Goal: Task Accomplishment & Management: Manage account settings

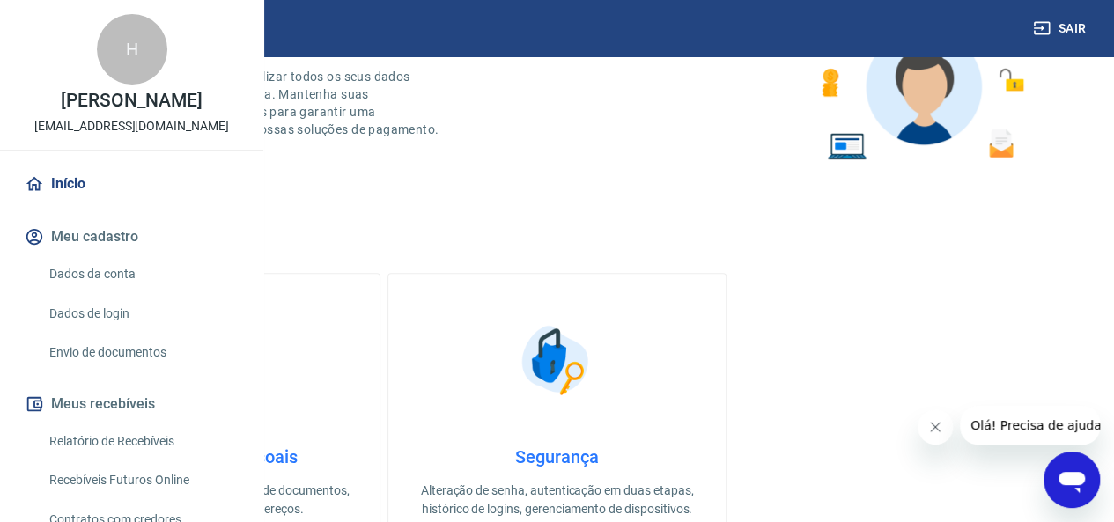
scroll to position [352, 0]
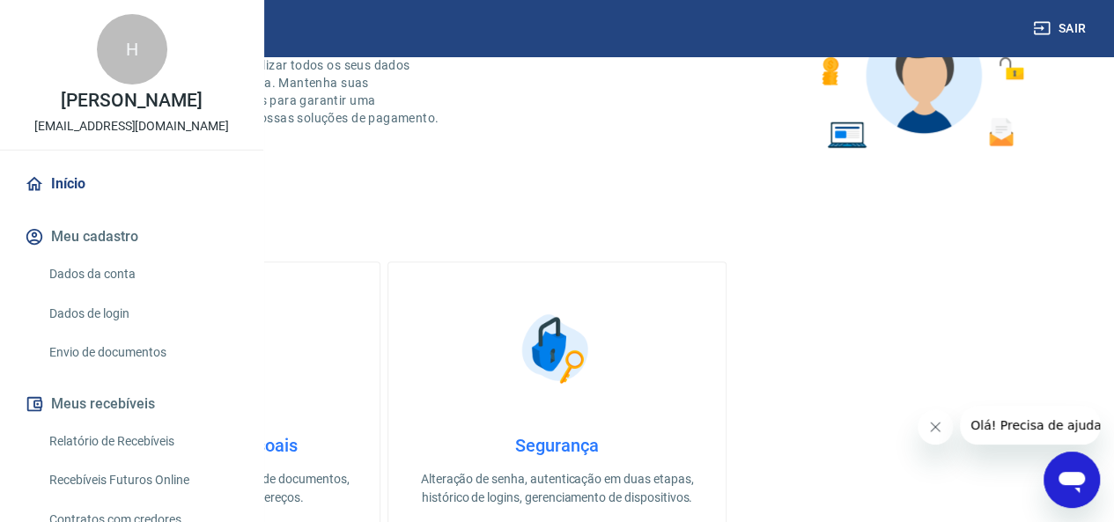
click at [95, 256] on button "Meu cadastro" at bounding box center [131, 236] width 221 height 39
click at [114, 292] on link "Dados da conta" at bounding box center [142, 274] width 200 height 36
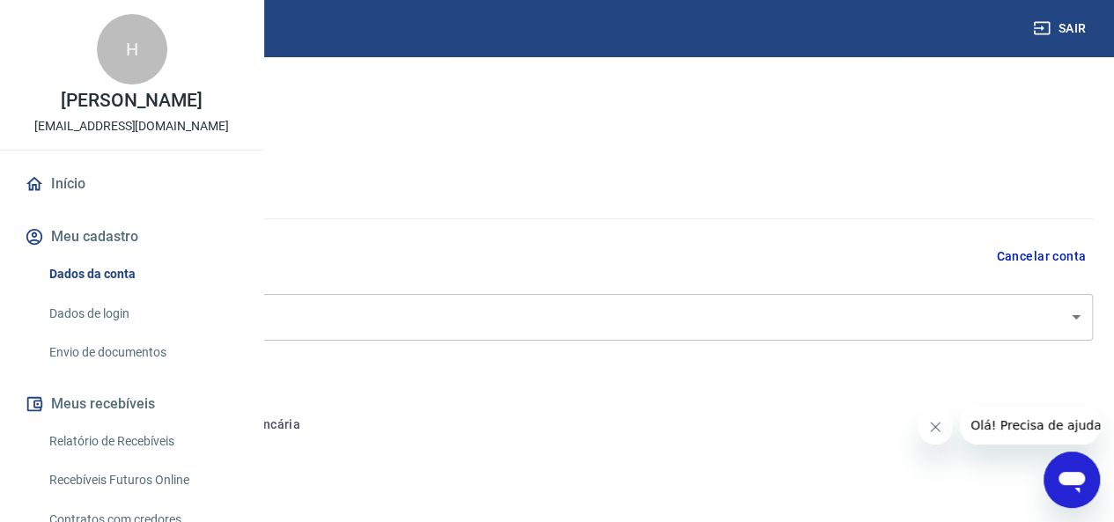
select select "SP"
select select "business"
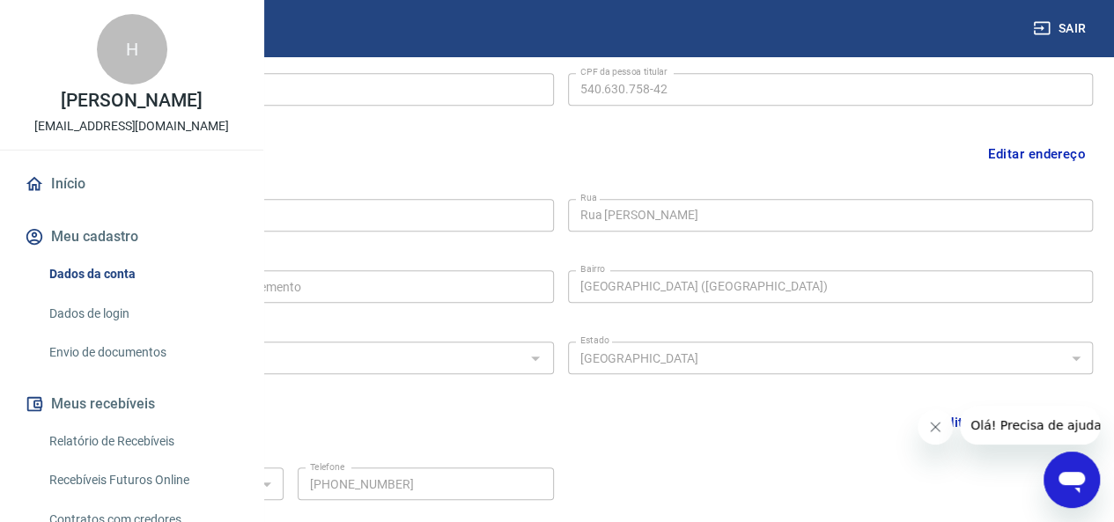
scroll to position [252, 0]
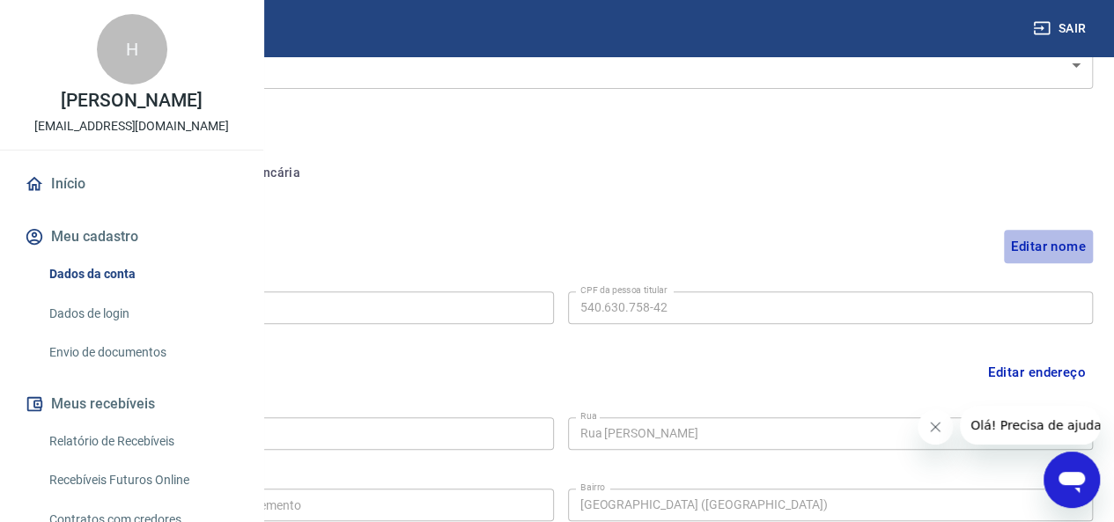
click at [1033, 246] on button "Editar nome" at bounding box center [1048, 246] width 89 height 33
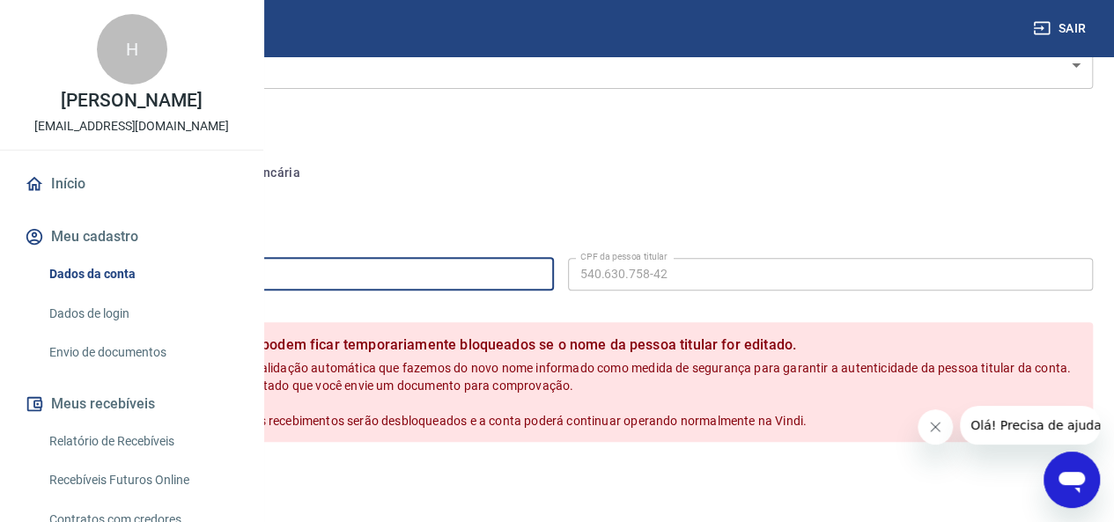
click at [554, 276] on input "[PERSON_NAME]" at bounding box center [291, 274] width 526 height 33
drag, startPoint x: 622, startPoint y: 276, endPoint x: 422, endPoint y: 237, distance: 204.4
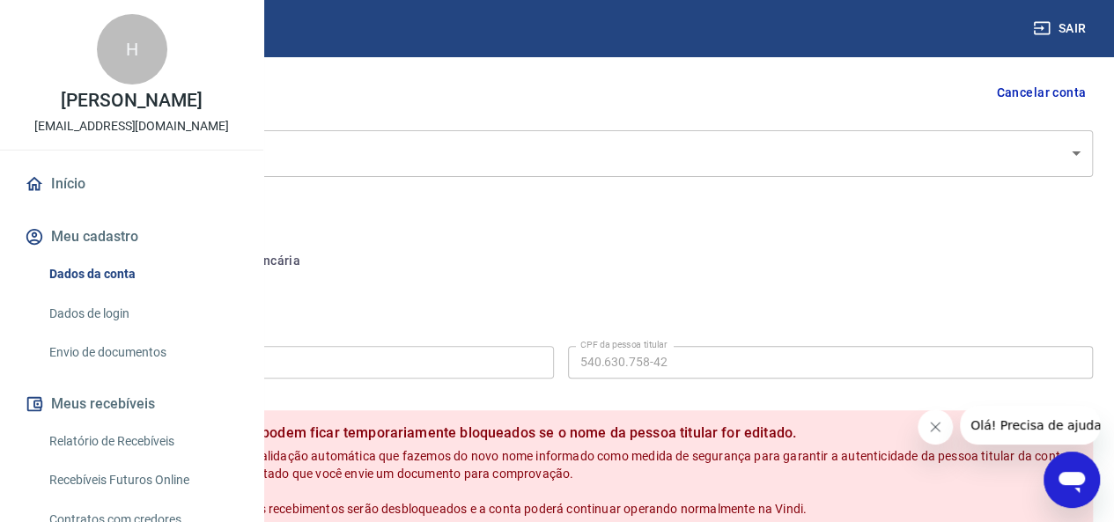
drag, startPoint x: 585, startPoint y: 209, endPoint x: 571, endPoint y: 109, distance: 100.5
click at [584, 207] on div "Meu cadastro / Dados cadastrais Dados cadastrais Cancelar conta Conta HENRIQUE …" at bounding box center [560, 471] width 1107 height 1157
click at [544, 151] on body "Sair H HENRIQUE VARGAS AVILA henrique.vargas27@hotmail.com Início Meu cadastro …" at bounding box center [557, 97] width 1114 height 522
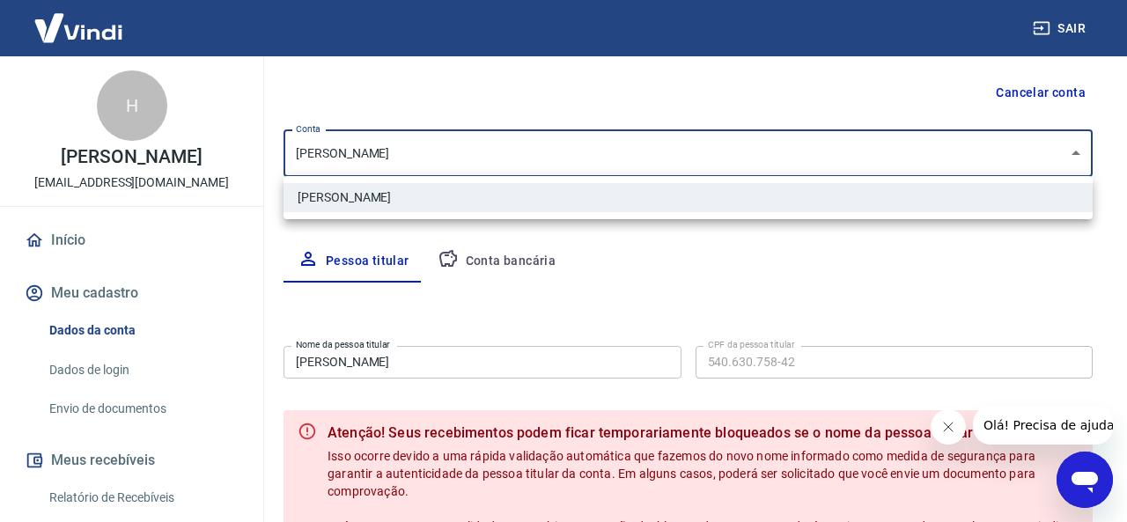
click at [542, 149] on div at bounding box center [563, 261] width 1127 height 522
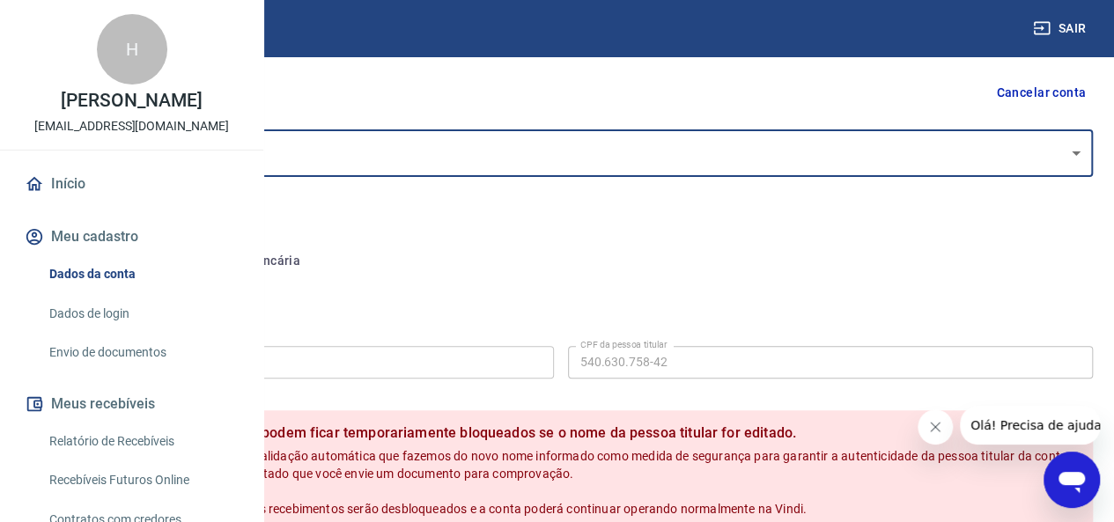
click at [489, 364] on input "[PERSON_NAME]" at bounding box center [291, 362] width 526 height 33
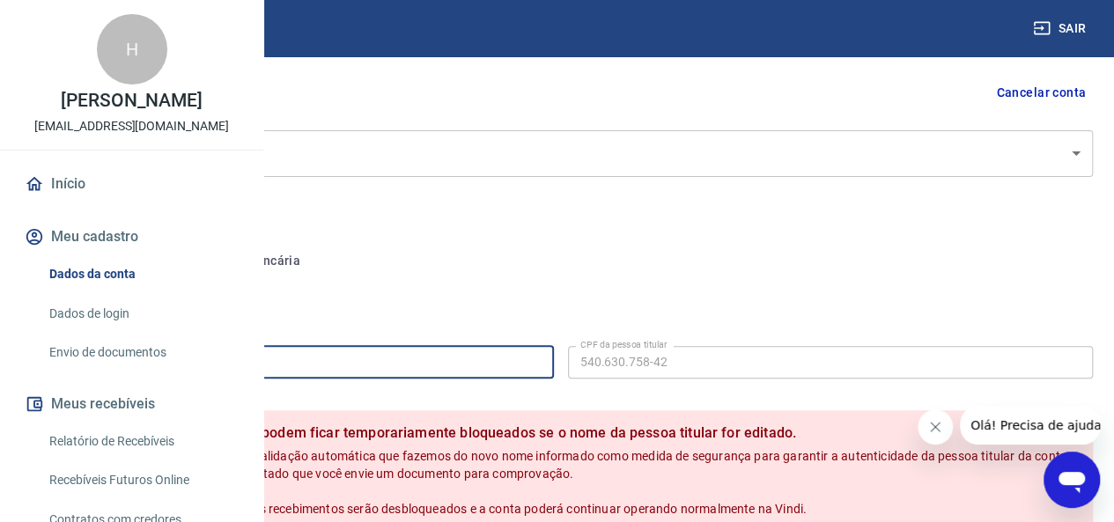
drag, startPoint x: 488, startPoint y: 364, endPoint x: 0, endPoint y: 320, distance: 489.7
click at [0, 320] on div "Sair H HENRIQUE VARGAS AVILA henrique.vargas27@hotmail.com Início Meu cadastro …" at bounding box center [557, 97] width 1114 height 522
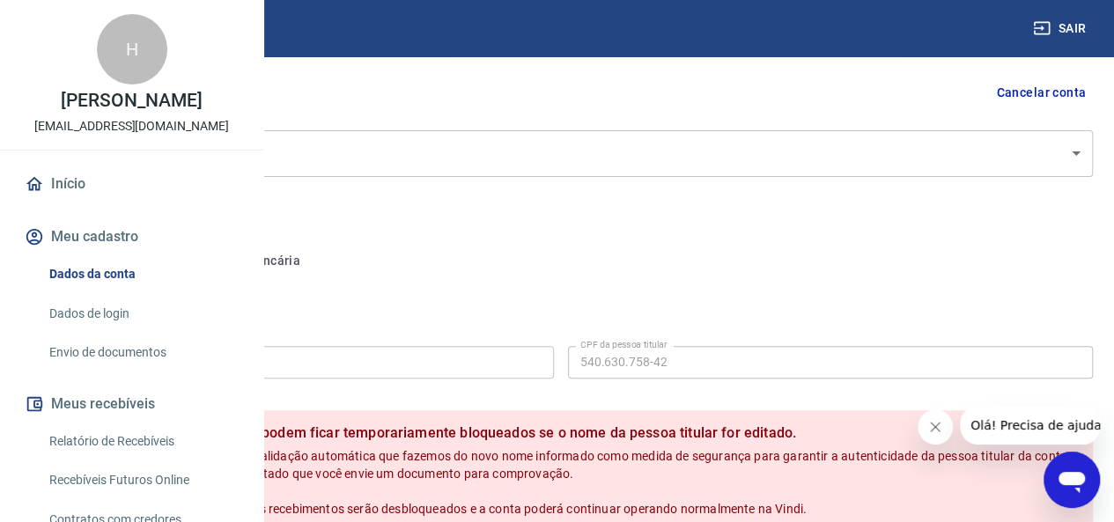
click at [528, 342] on div "Nome da pessoa titular HENRIQUE VARGAS AVILA Nome da pessoa titular CPF da pess…" at bounding box center [560, 360] width 1064 height 43
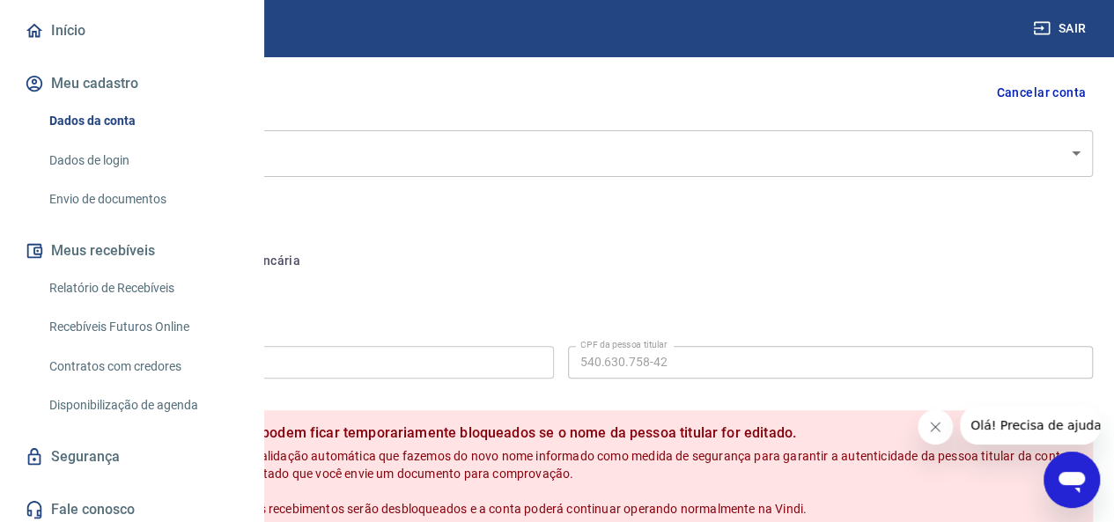
scroll to position [215, 0]
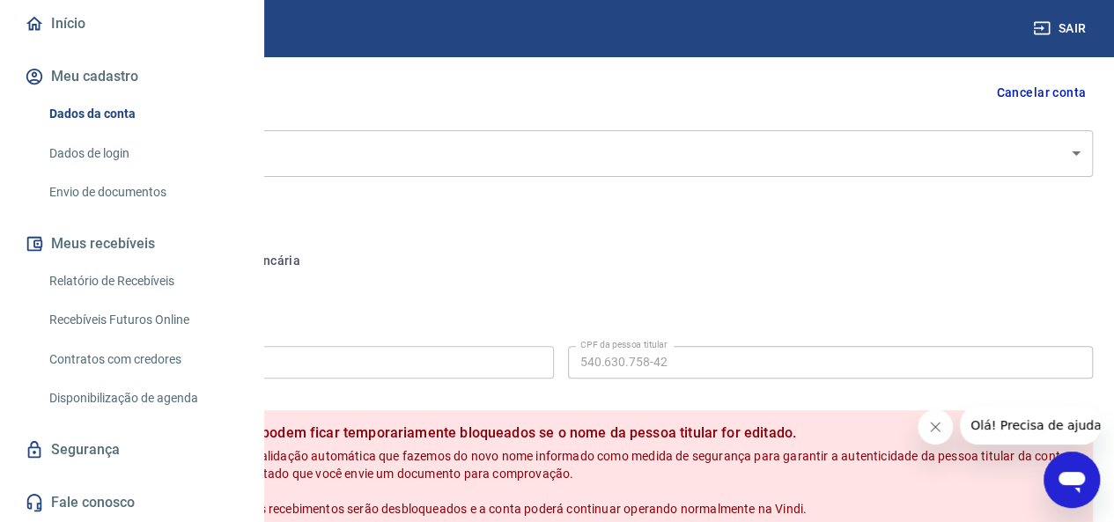
click at [315, 265] on button "Conta bancária" at bounding box center [241, 261] width 147 height 42
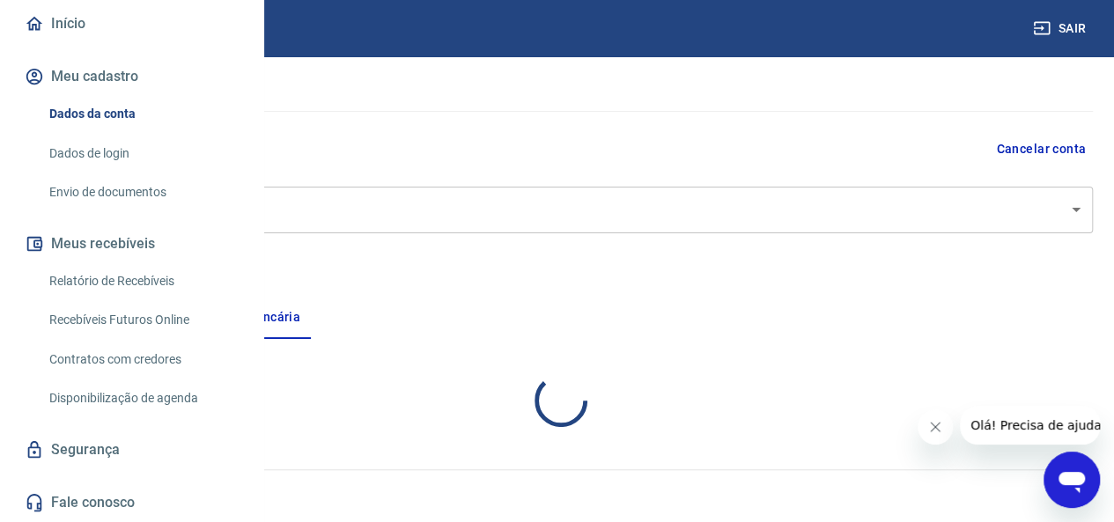
scroll to position [164, 0]
select select "1"
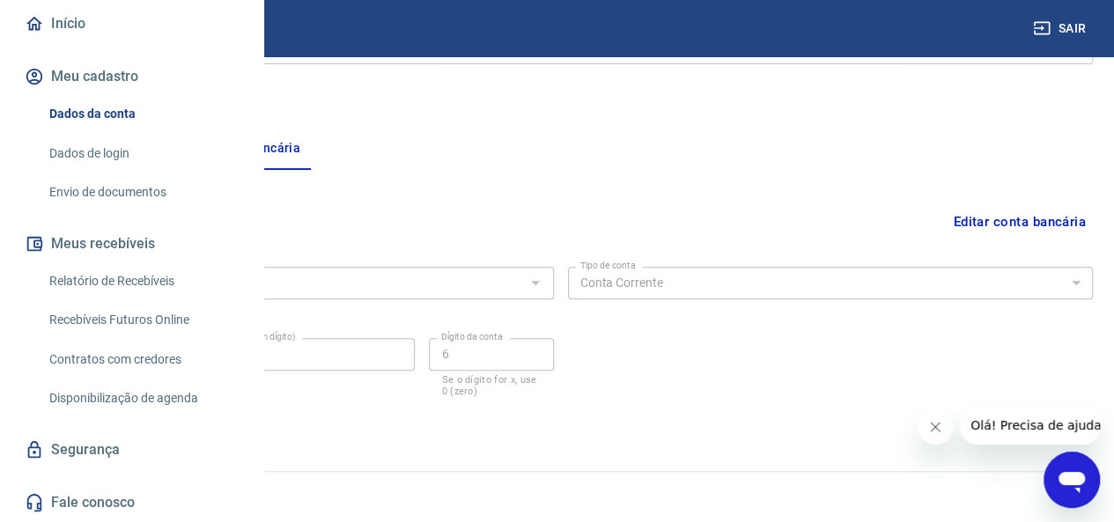
scroll to position [278, 0]
click at [168, 152] on button "Pessoa titular" at bounding box center [98, 147] width 140 height 42
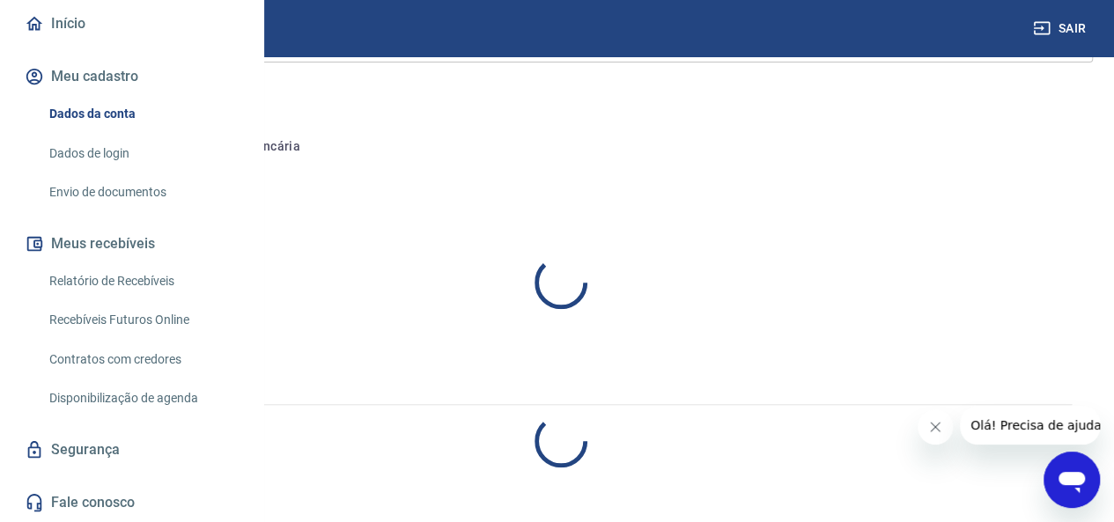
select select "SP"
select select "business"
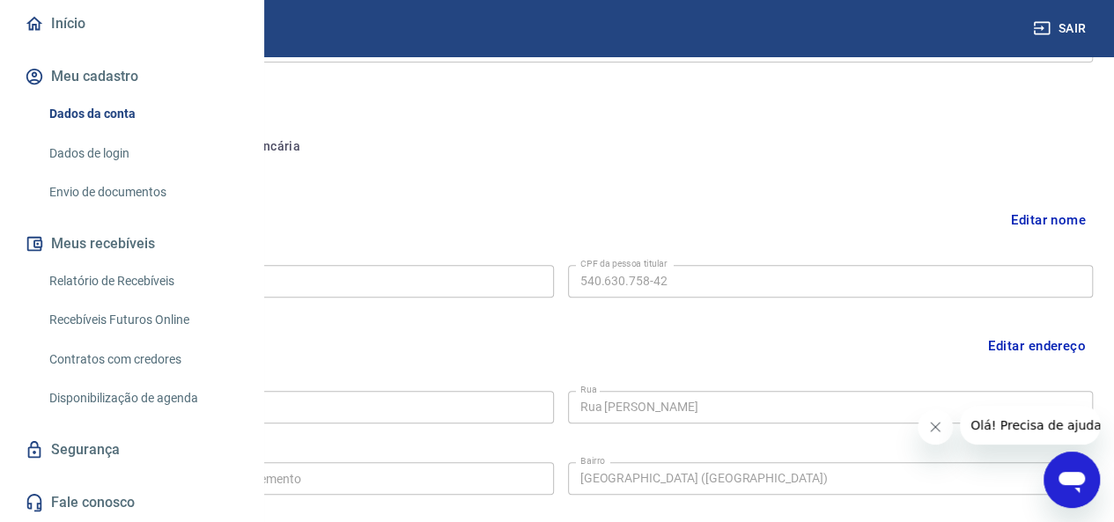
click at [1015, 221] on button "Editar nome" at bounding box center [1048, 219] width 89 height 33
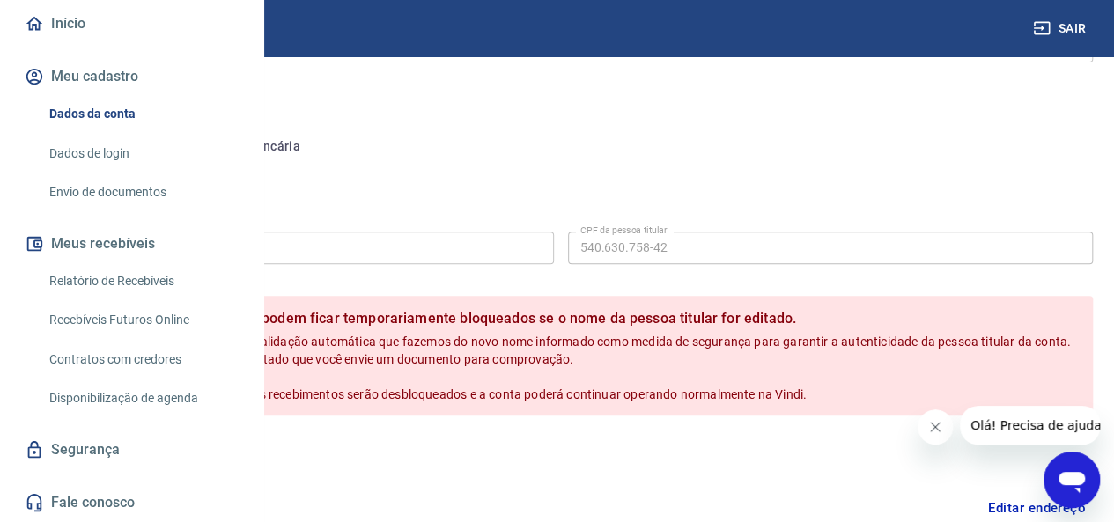
click at [554, 241] on input "[PERSON_NAME]" at bounding box center [291, 248] width 526 height 33
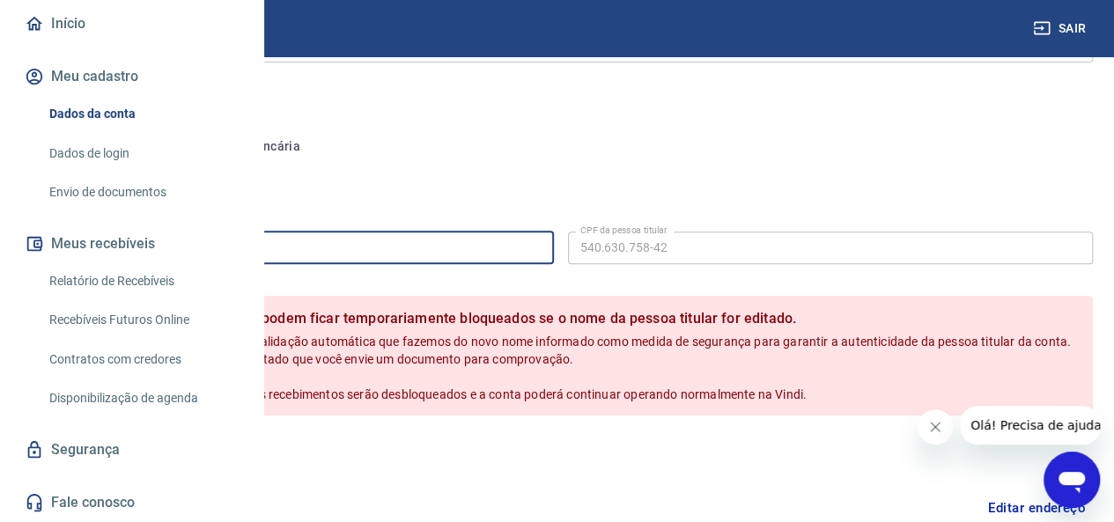
drag, startPoint x: 533, startPoint y: 247, endPoint x: 108, endPoint y: 223, distance: 425.9
click at [28, 437] on button "Salvar" at bounding box center [61, 453] width 67 height 33
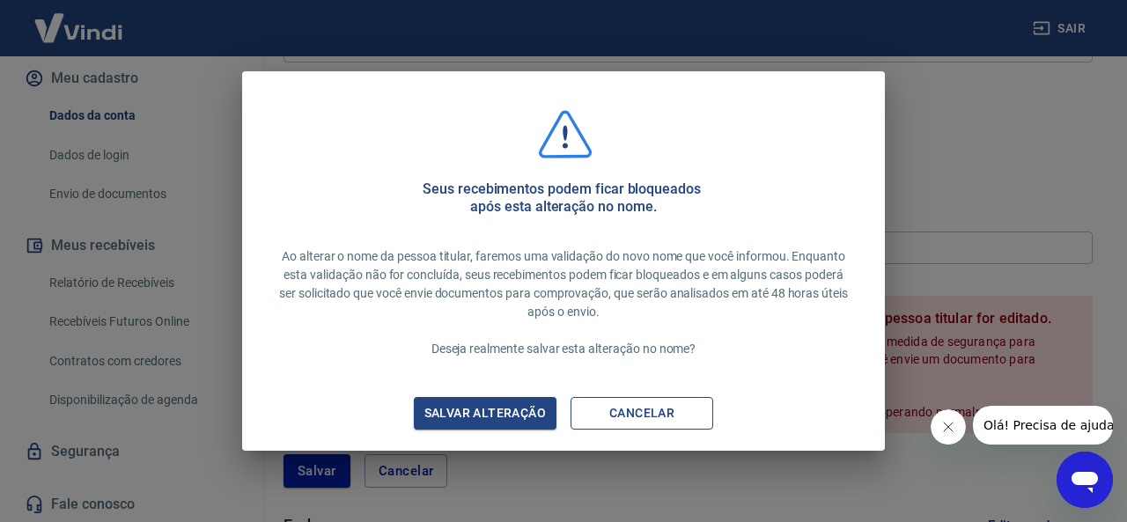
click at [696, 413] on button "Cancelar" at bounding box center [641, 413] width 143 height 33
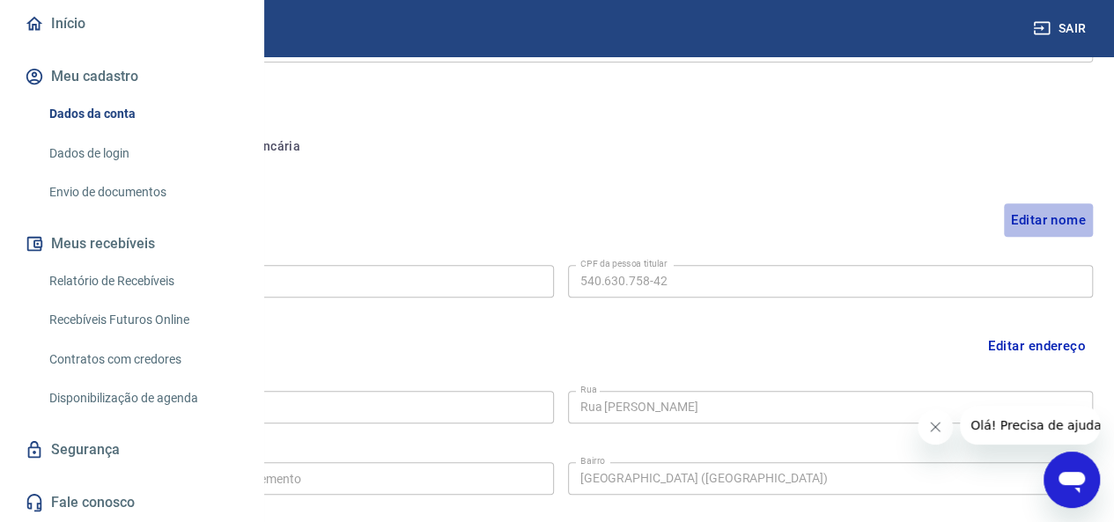
click at [1037, 224] on button "Editar nome" at bounding box center [1048, 219] width 89 height 33
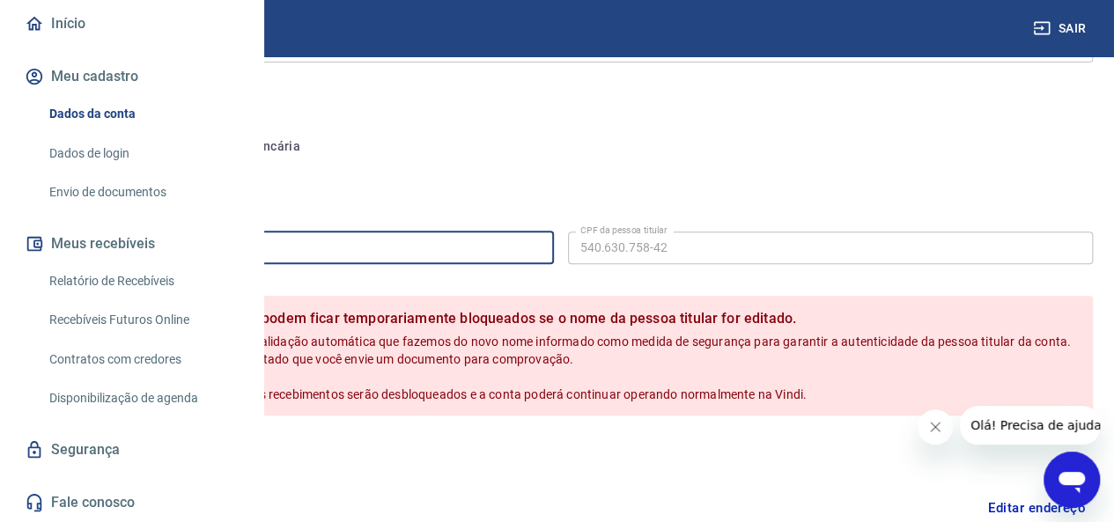
click at [554, 254] on input "[PERSON_NAME]" at bounding box center [291, 248] width 526 height 33
type input "H"
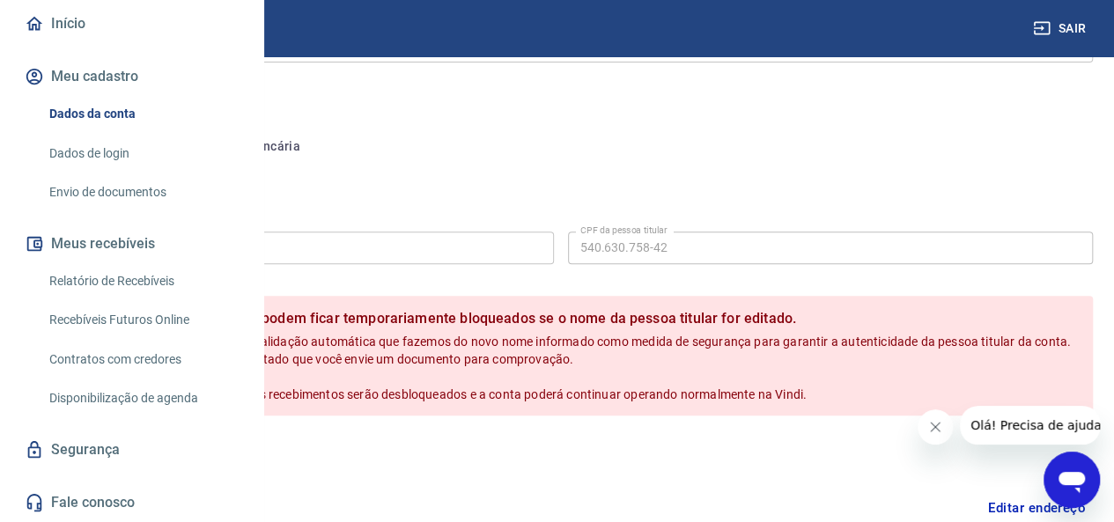
click at [679, 268] on form "Nome da pessoa titular Nome da pessoa titular CPF da pessoa titular 540.630.758…" at bounding box center [560, 357] width 1064 height 267
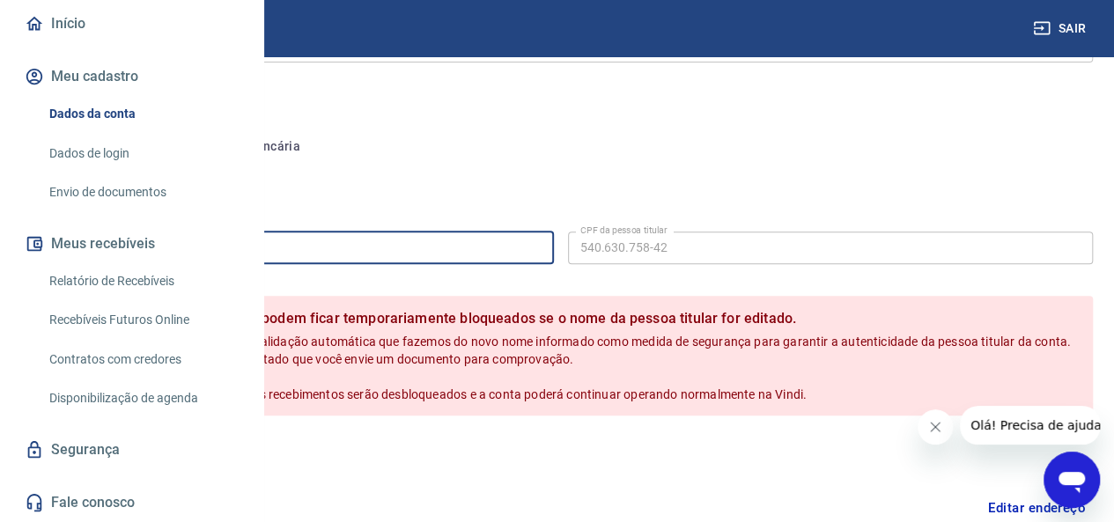
type input "BRUNA DE [PERSON_NAME]"
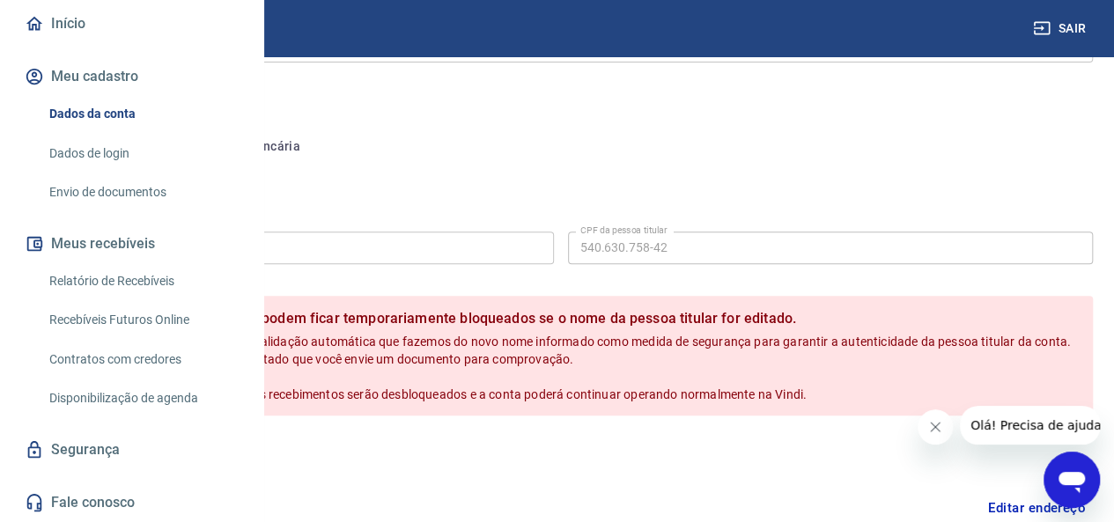
click at [95, 470] on button "Salvar" at bounding box center [61, 453] width 67 height 33
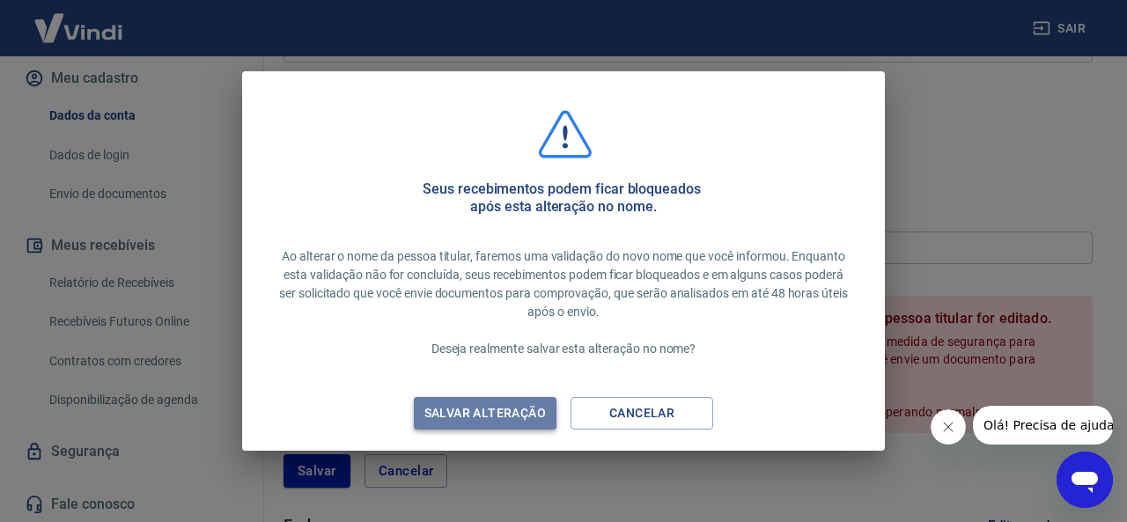
click at [479, 413] on div "Salvar alteração" at bounding box center [485, 413] width 164 height 22
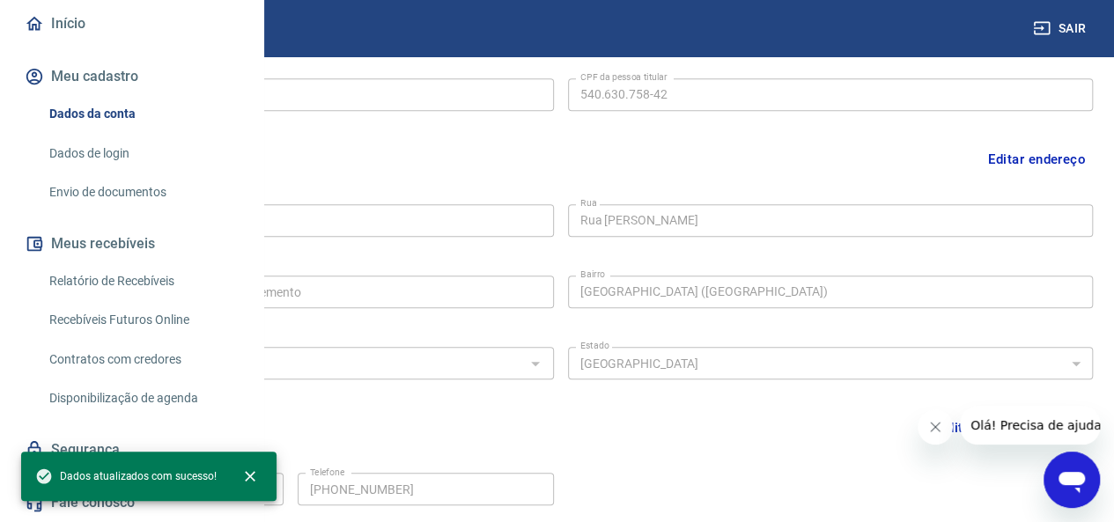
scroll to position [428, 0]
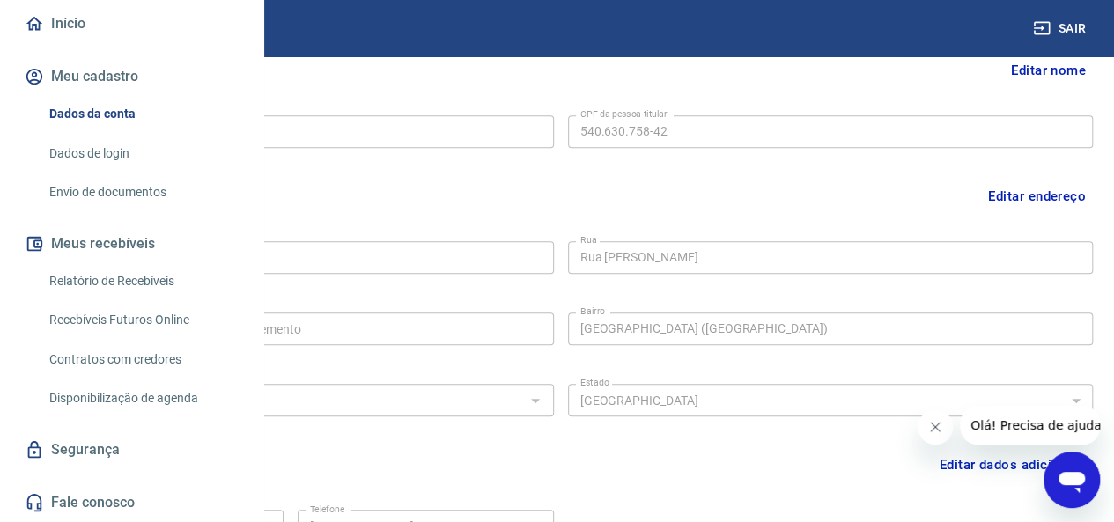
click at [112, 195] on link "Envio de documentos" at bounding box center [142, 192] width 200 height 36
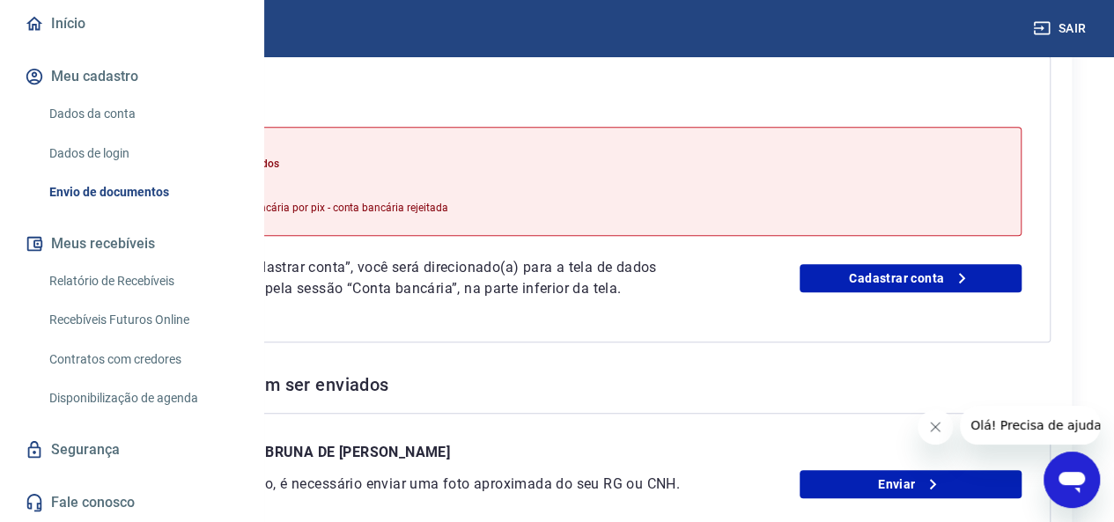
scroll to position [440, 0]
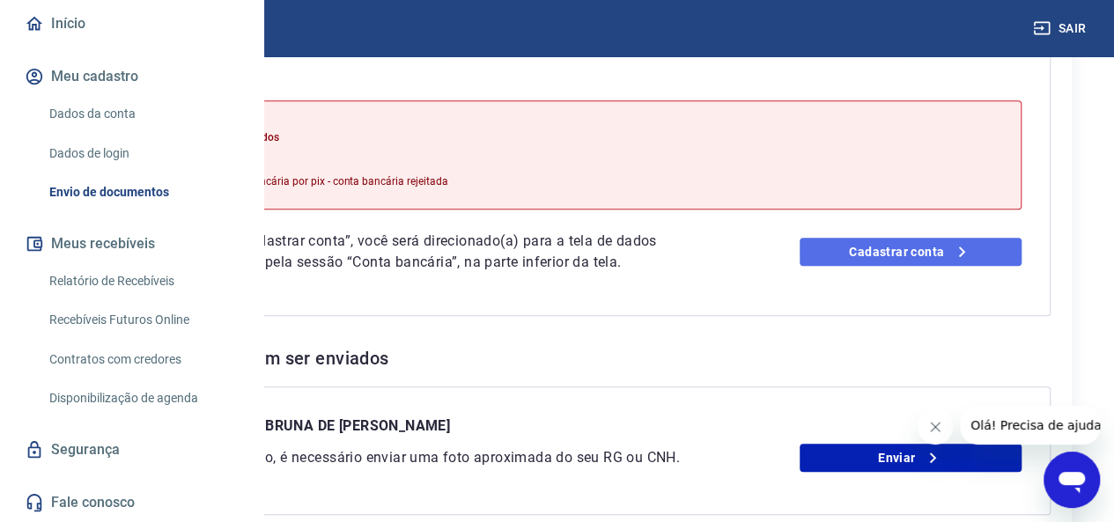
click at [897, 266] on link "Cadastrar conta" at bounding box center [910, 252] width 222 height 28
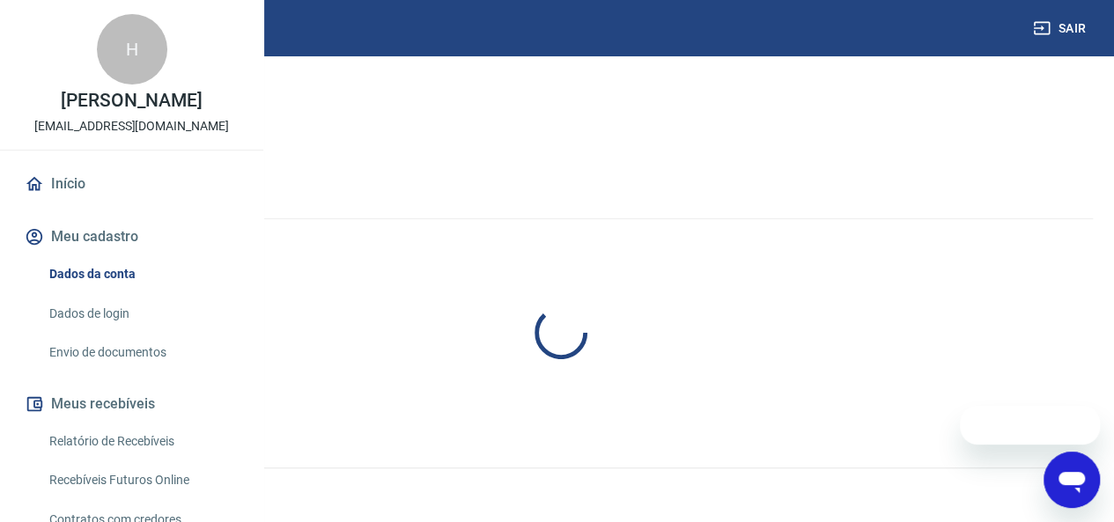
select select "SP"
select select "business"
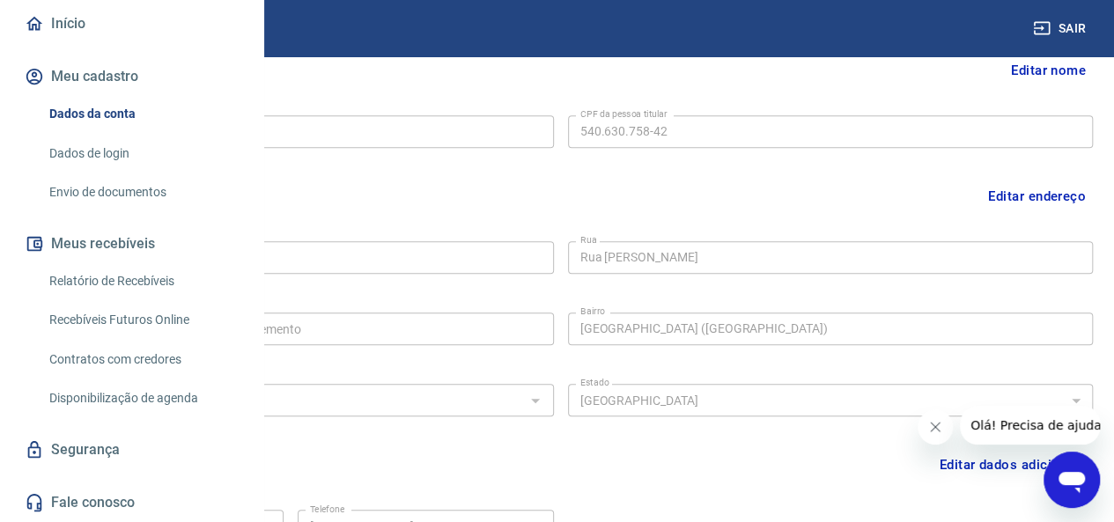
scroll to position [516, 0]
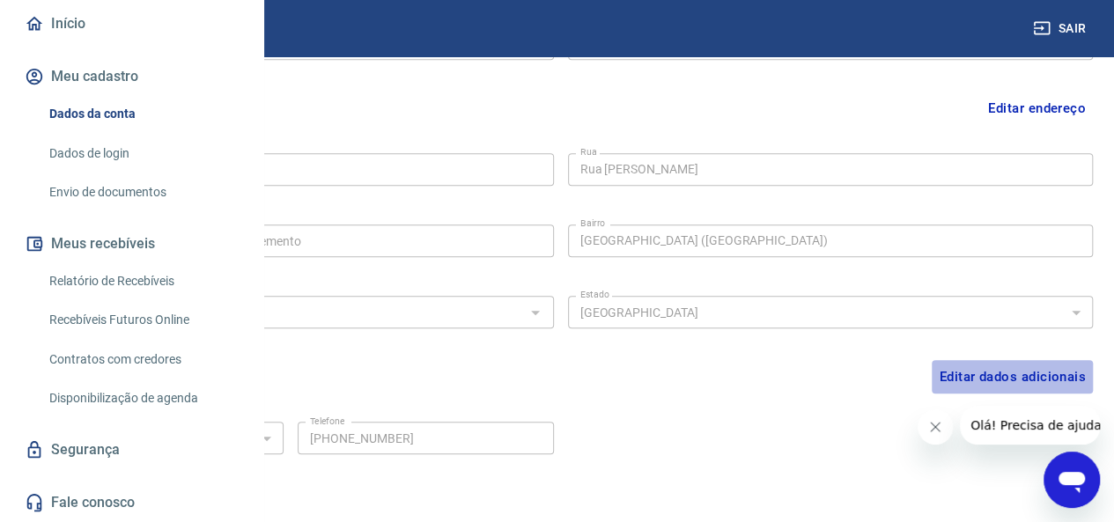
click at [977, 382] on button "Editar dados adicionais" at bounding box center [1011, 376] width 161 height 33
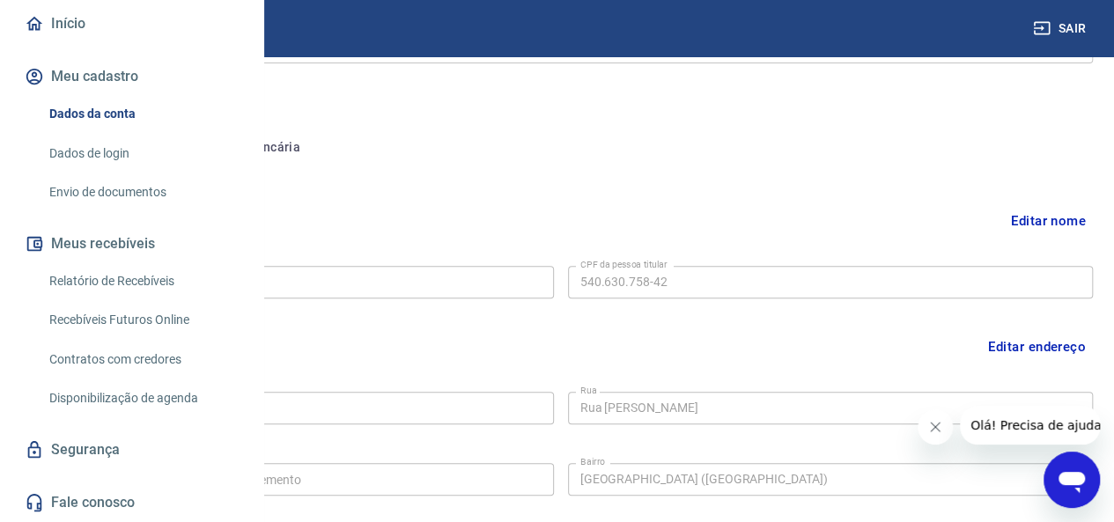
scroll to position [252, 0]
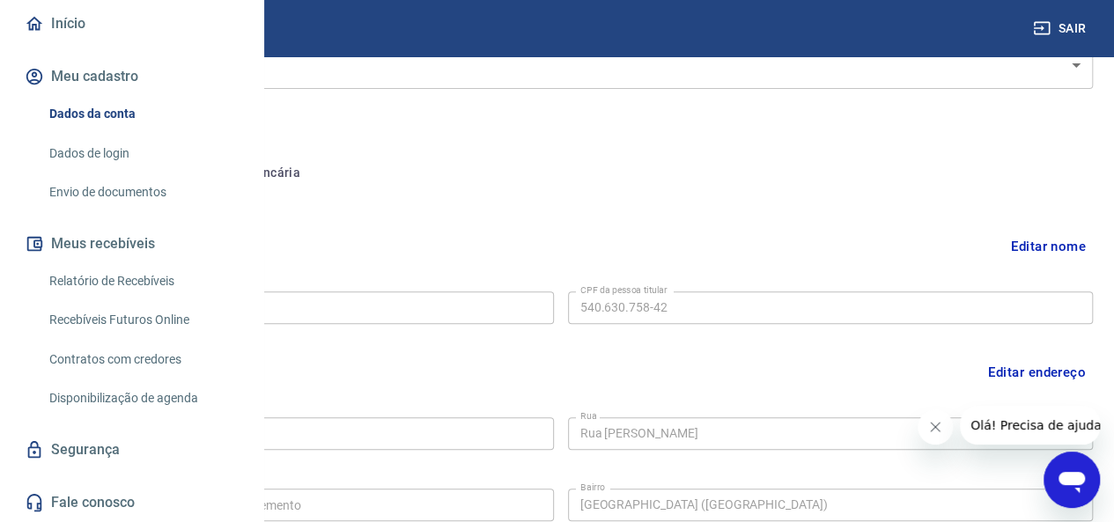
click at [1025, 244] on button "Editar nome" at bounding box center [1048, 246] width 89 height 33
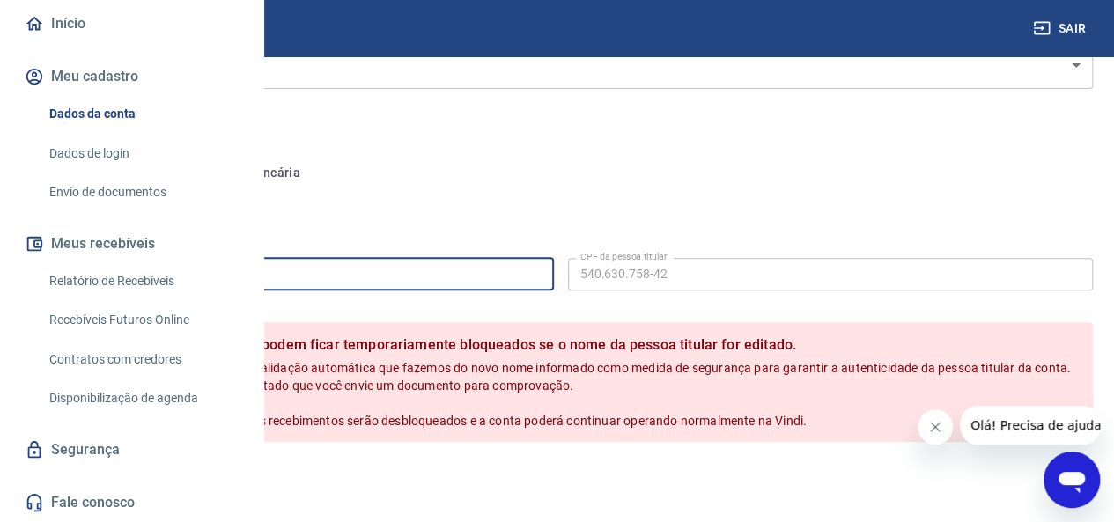
click at [466, 285] on input "BRUNA DE [PERSON_NAME]" at bounding box center [291, 274] width 526 height 33
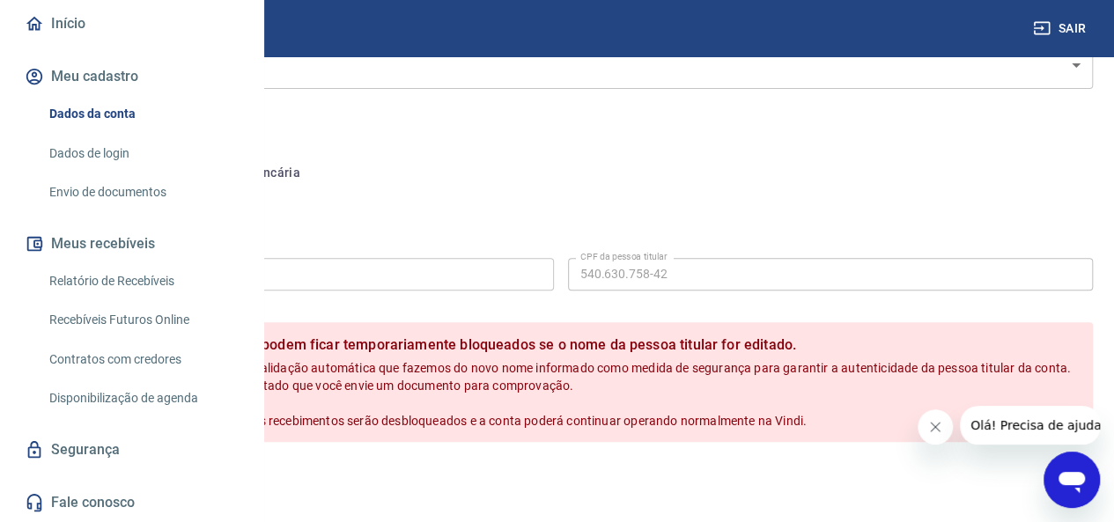
click at [142, 155] on link "Dados de login" at bounding box center [142, 154] width 200 height 36
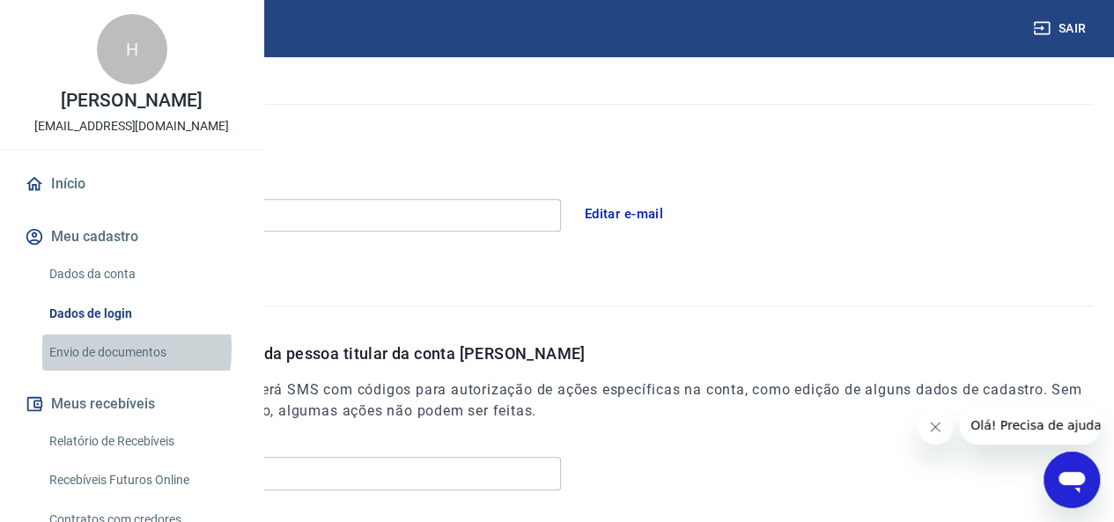
click at [79, 371] on link "Envio de documentos" at bounding box center [142, 353] width 200 height 36
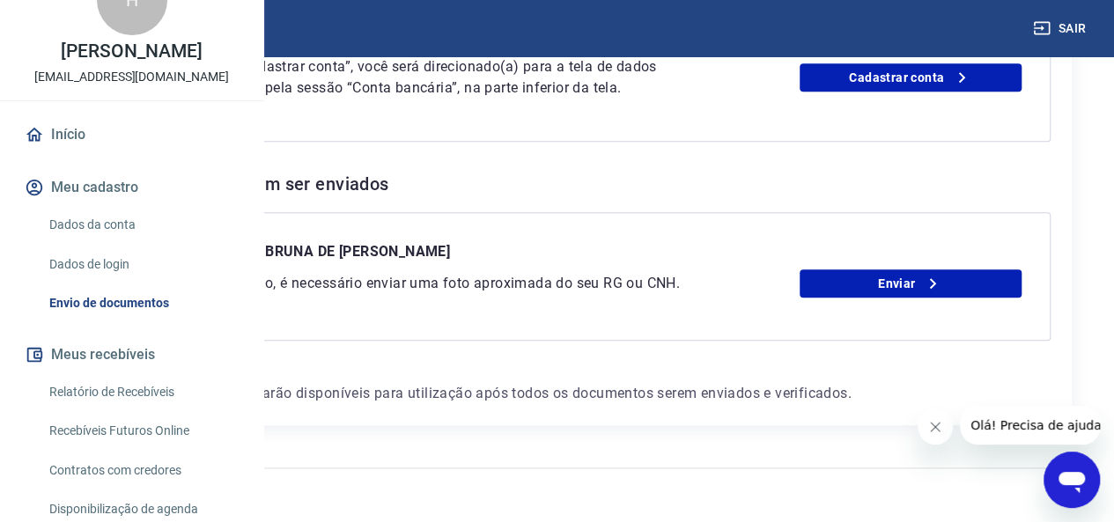
scroll to position [39, 0]
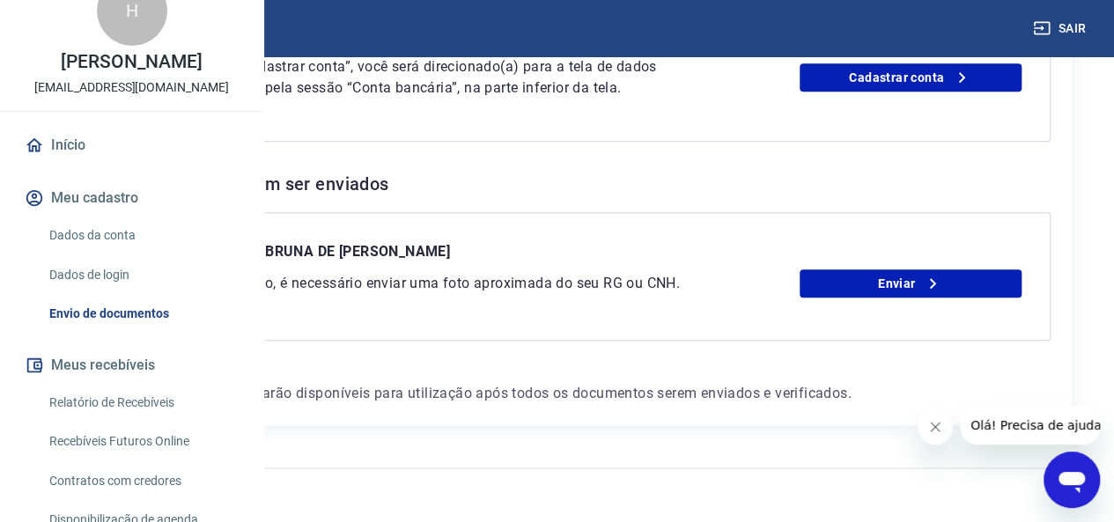
click at [121, 217] on button "Meu cadastro" at bounding box center [131, 198] width 221 height 39
click at [92, 165] on link "Início" at bounding box center [131, 145] width 221 height 39
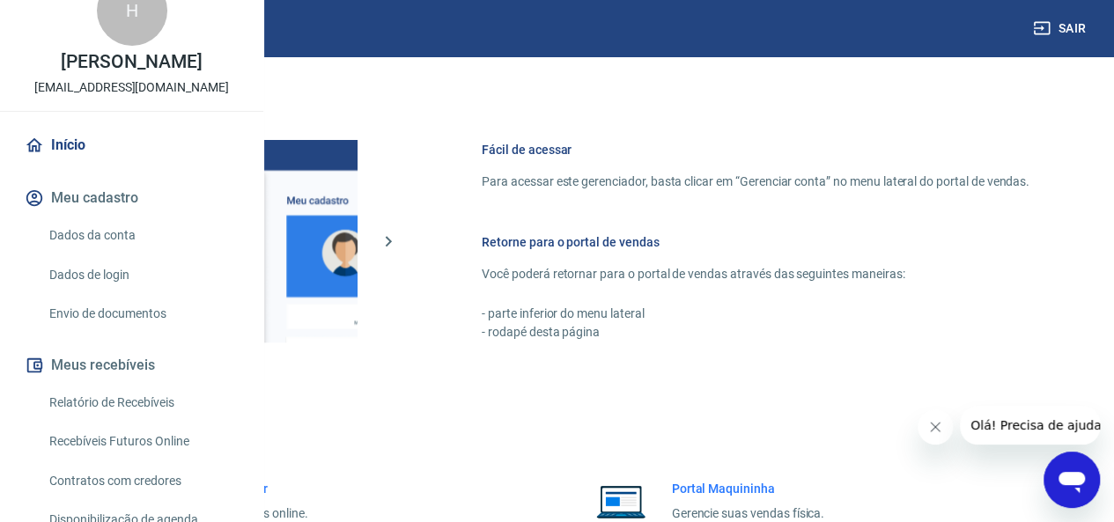
scroll to position [814, 0]
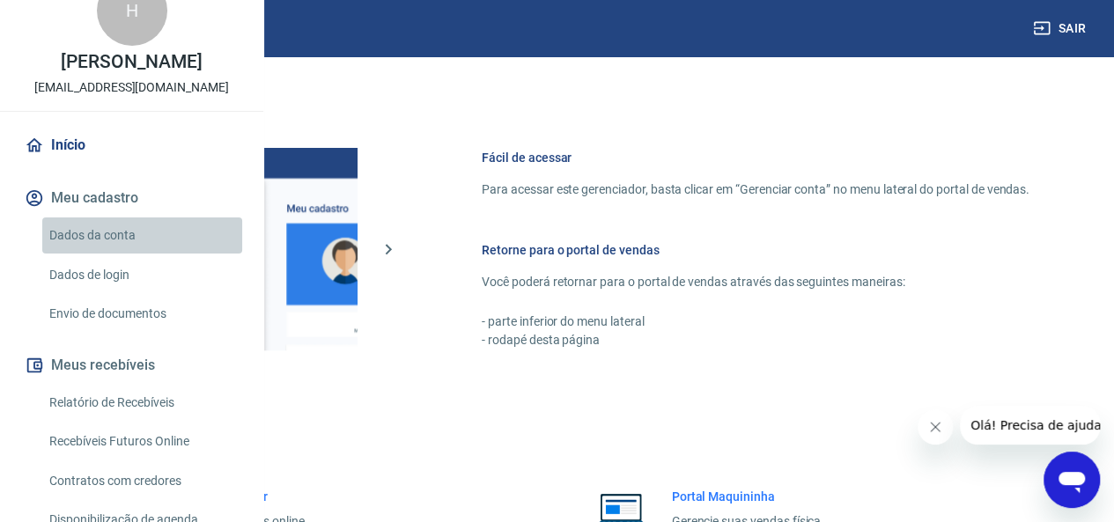
click at [157, 254] on link "Dados da conta" at bounding box center [142, 235] width 200 height 36
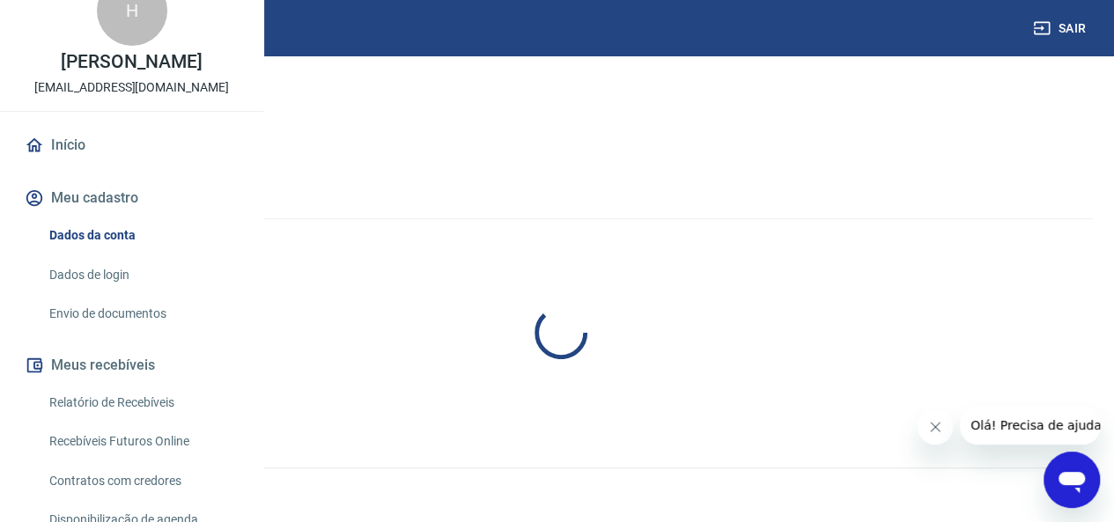
select select "SP"
select select "business"
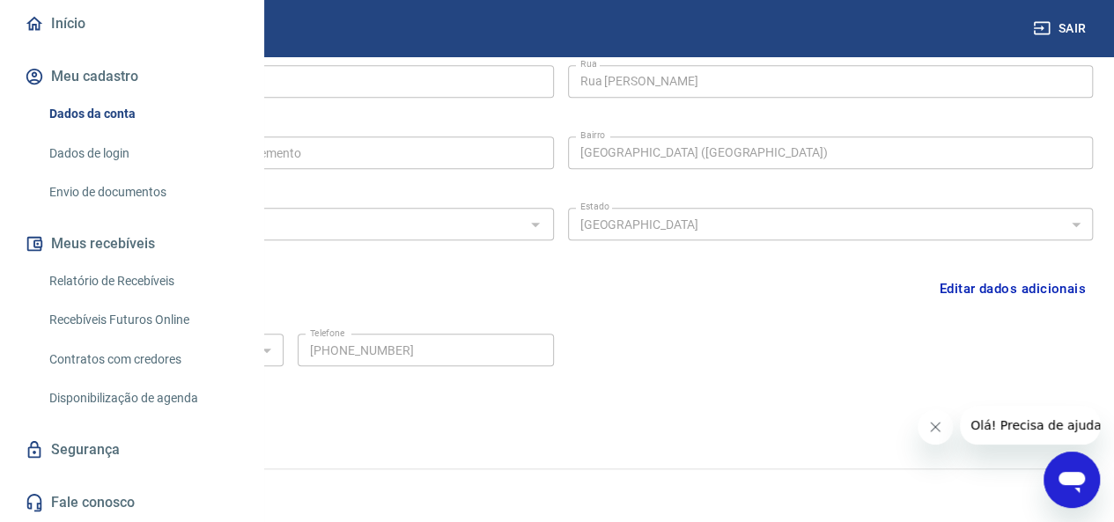
scroll to position [215, 0]
click at [92, 455] on link "Segurança" at bounding box center [131, 449] width 221 height 39
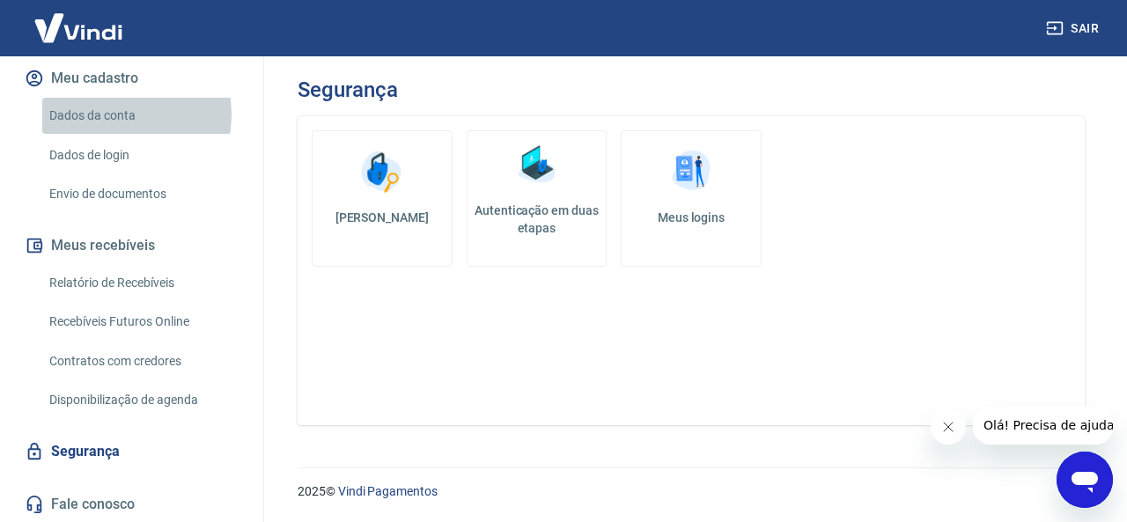
click at [113, 114] on link "Dados da conta" at bounding box center [142, 116] width 200 height 36
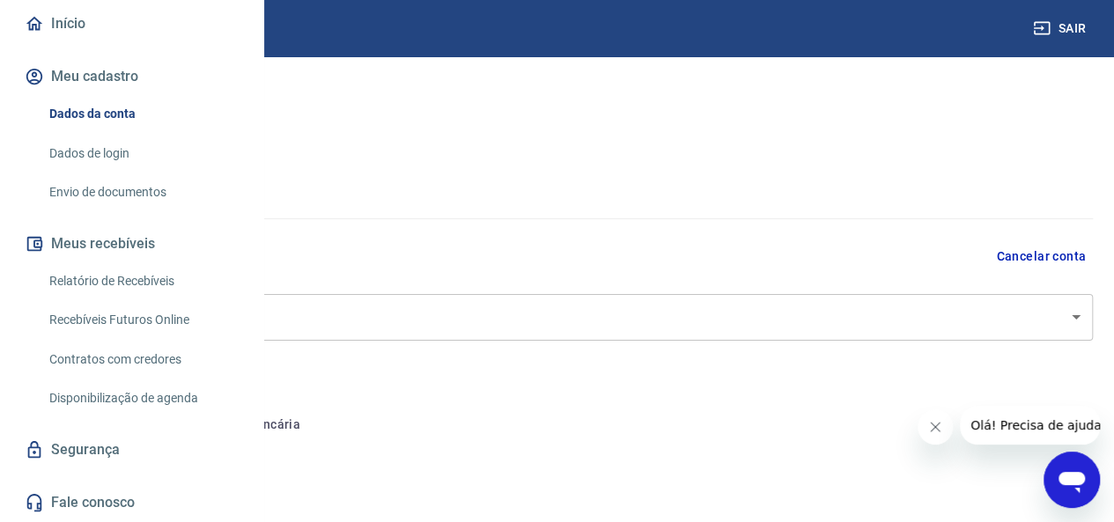
select select "SP"
select select "business"
click at [63, 157] on link "Dados de login" at bounding box center [142, 154] width 200 height 36
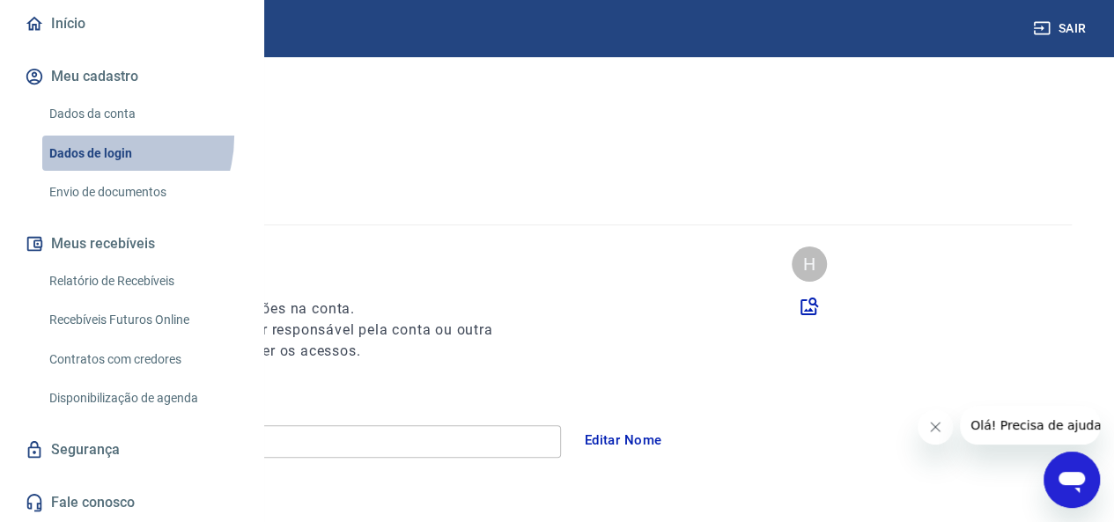
click at [94, 136] on link "Dados de login" at bounding box center [142, 154] width 200 height 36
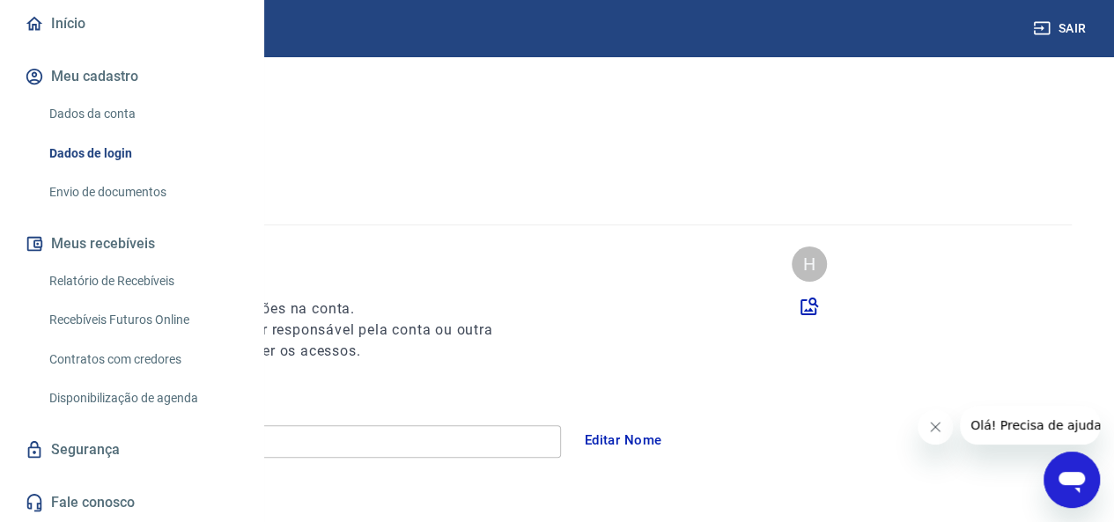
click at [99, 120] on link "Dados da conta" at bounding box center [142, 114] width 200 height 36
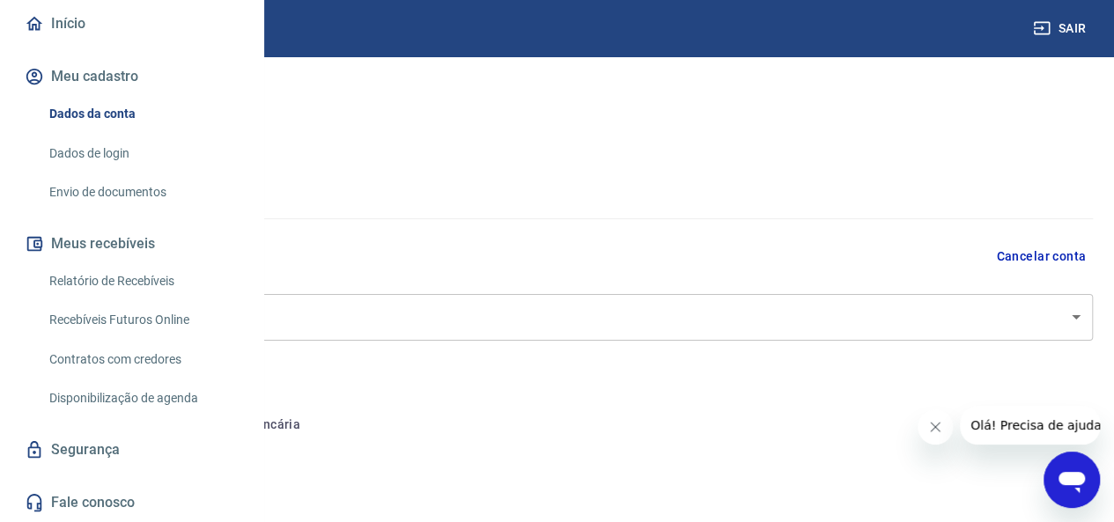
select select "SP"
select select "business"
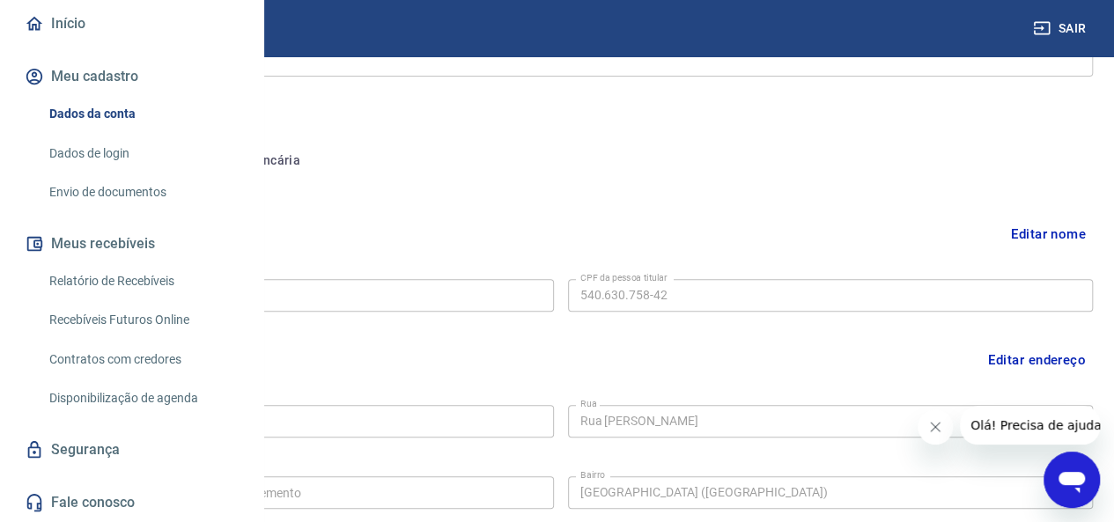
click at [315, 173] on button "Conta bancária" at bounding box center [241, 161] width 147 height 42
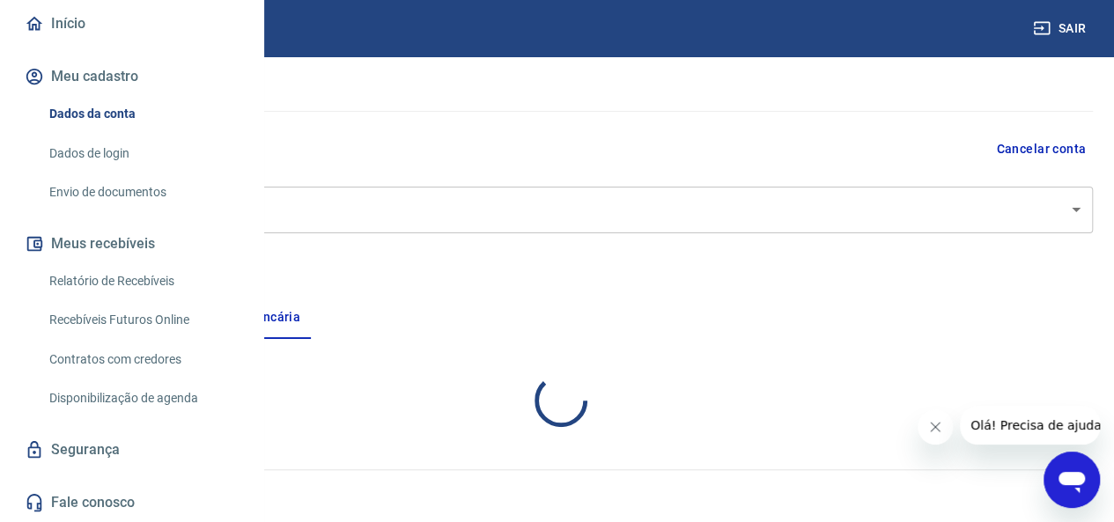
scroll to position [264, 0]
select select "1"
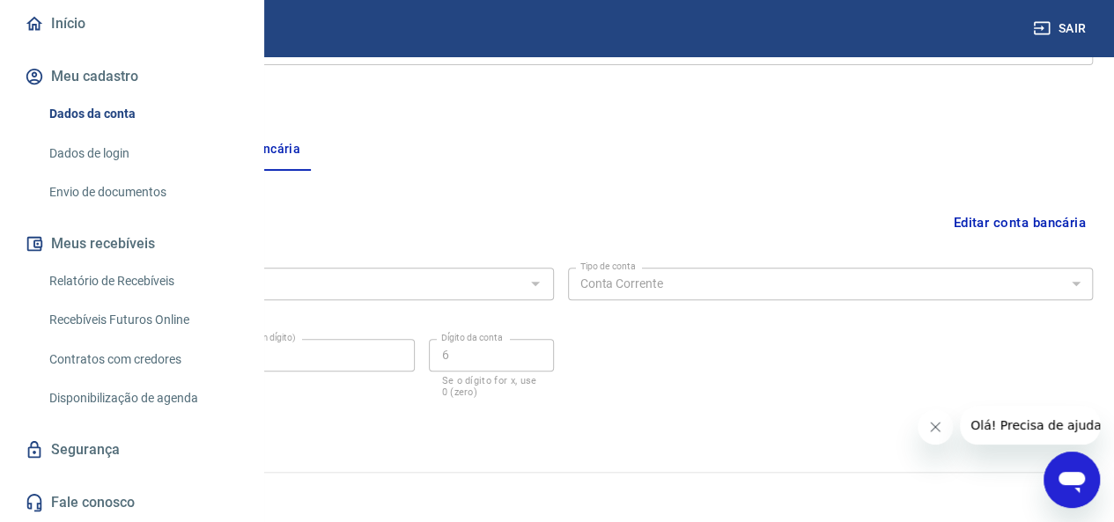
scroll to position [278, 0]
click at [168, 155] on button "Pessoa titular" at bounding box center [98, 147] width 140 height 42
select select "SP"
select select "business"
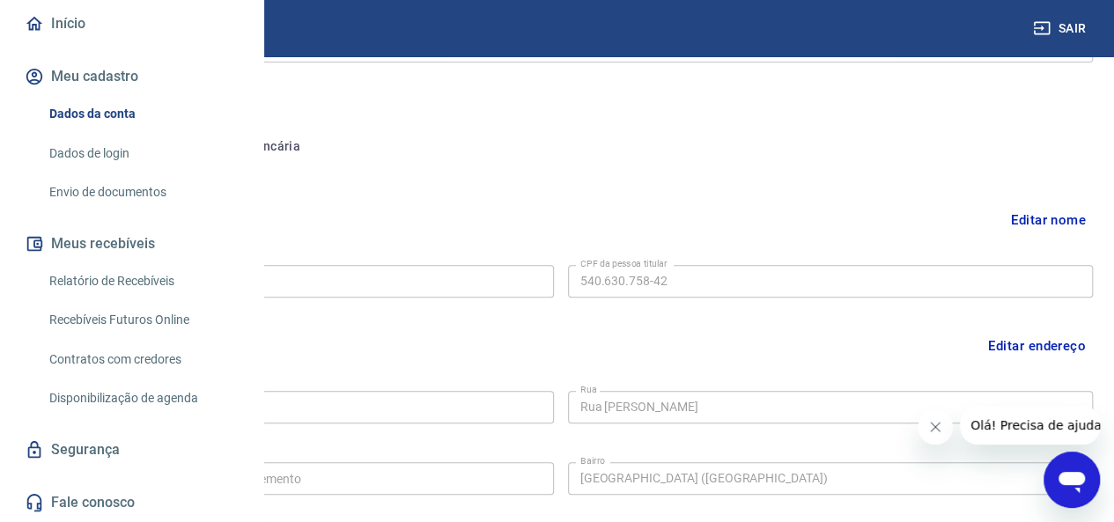
click at [136, 280] on link "Relatório de Recebíveis" at bounding box center [142, 281] width 200 height 36
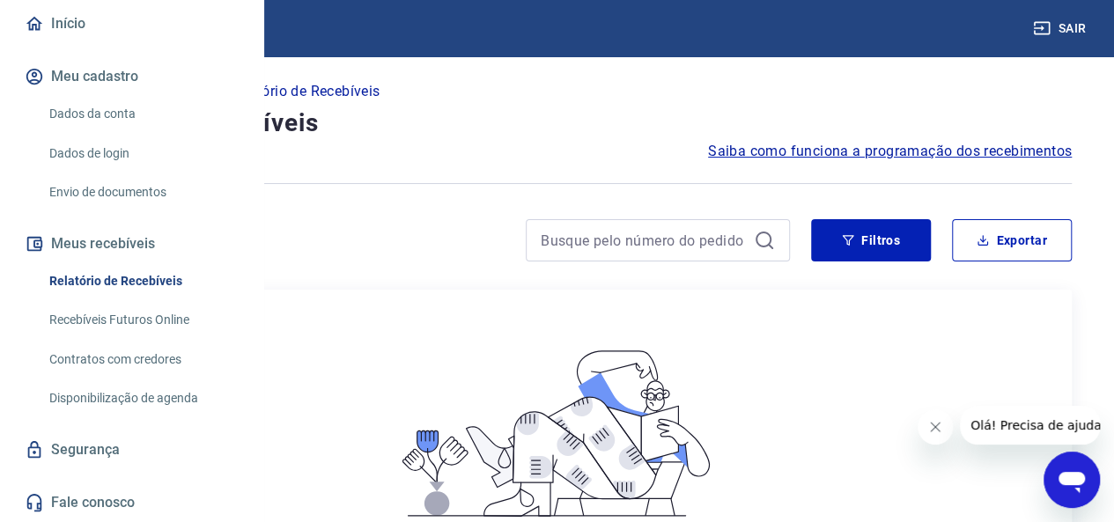
click at [125, 333] on link "Recebíveis Futuros Online" at bounding box center [142, 320] width 200 height 36
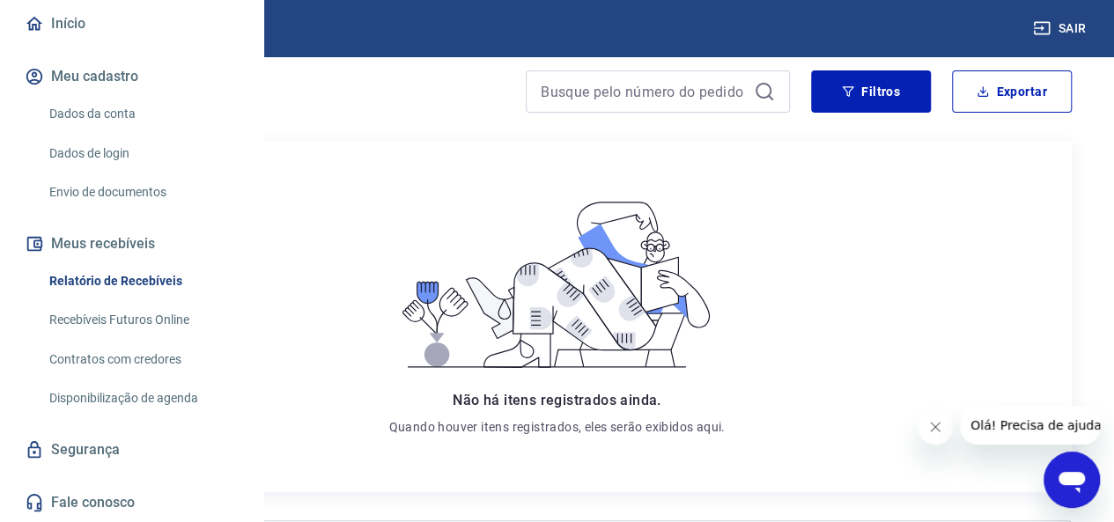
scroll to position [264, 0]
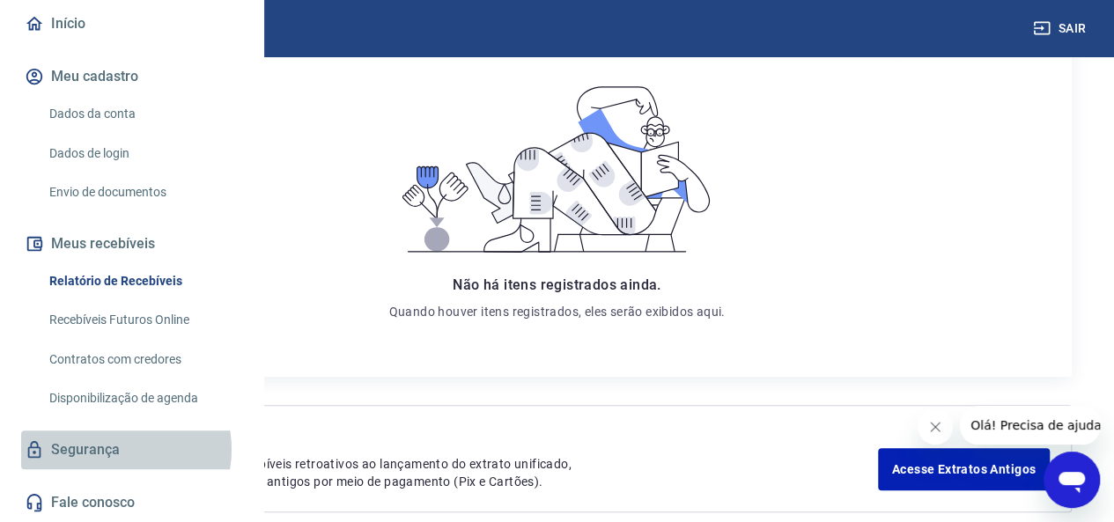
click at [114, 451] on link "Segurança" at bounding box center [131, 449] width 221 height 39
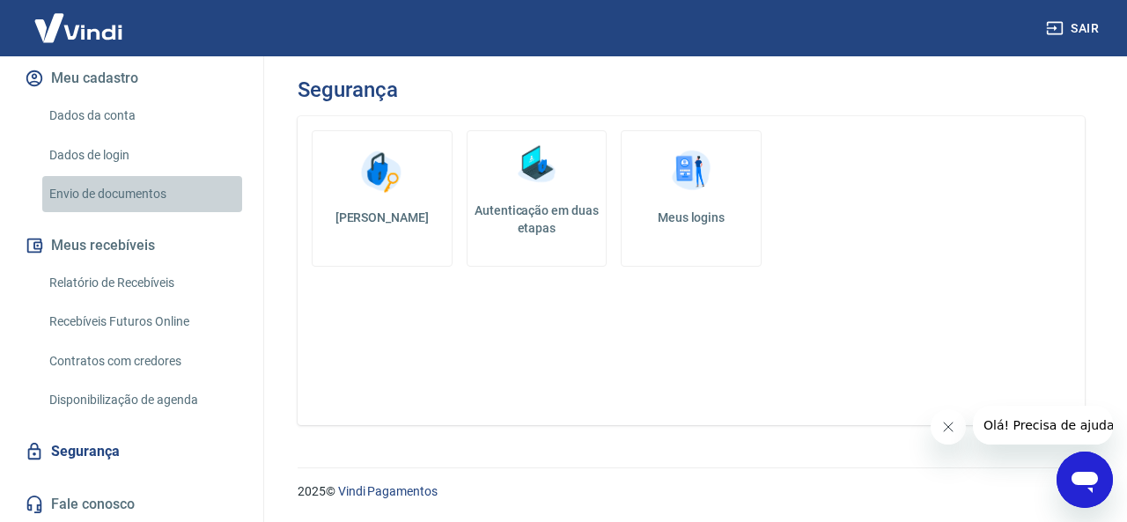
click at [155, 202] on link "Envio de documentos" at bounding box center [142, 194] width 200 height 36
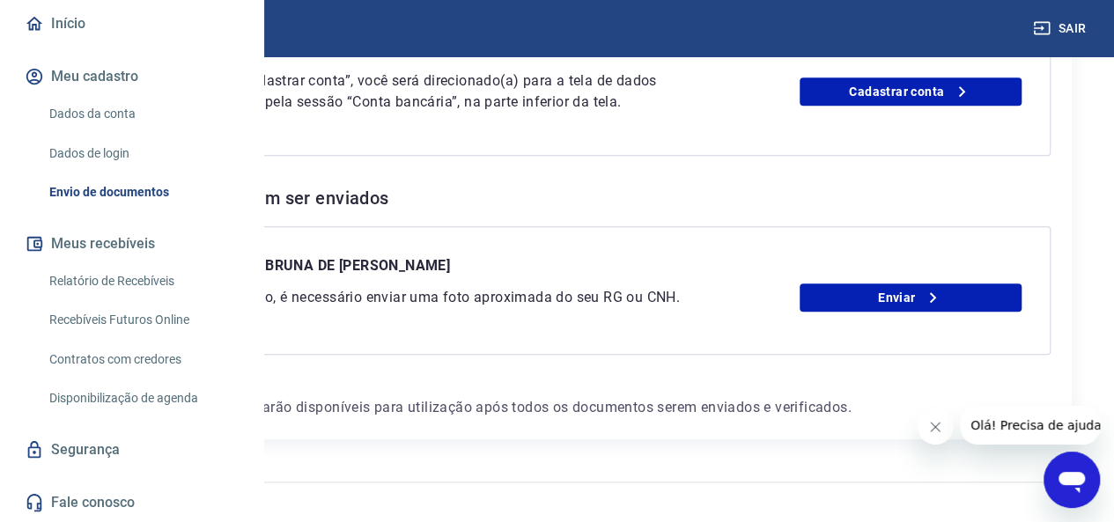
scroll to position [692, 0]
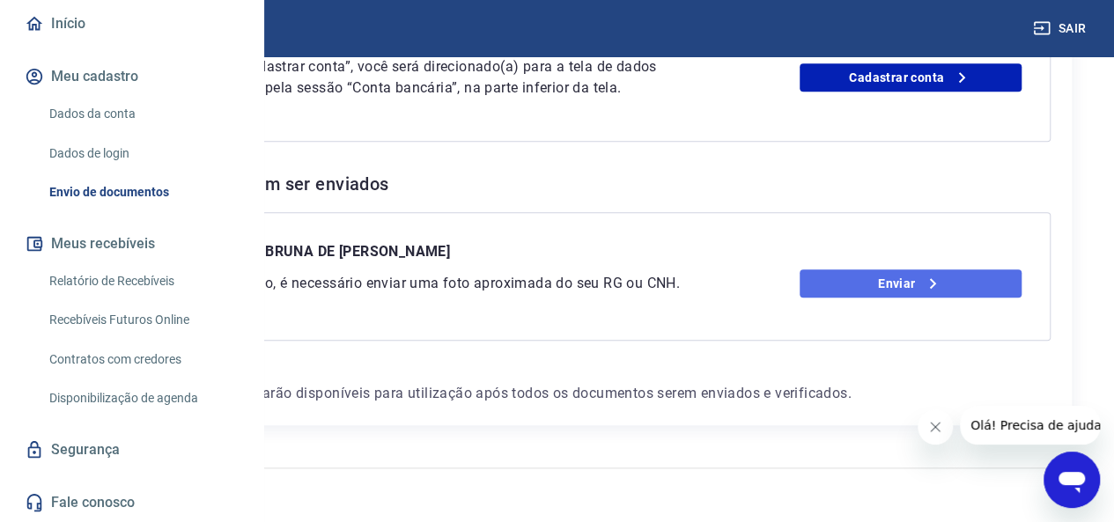
click at [945, 269] on link "Enviar" at bounding box center [910, 283] width 222 height 28
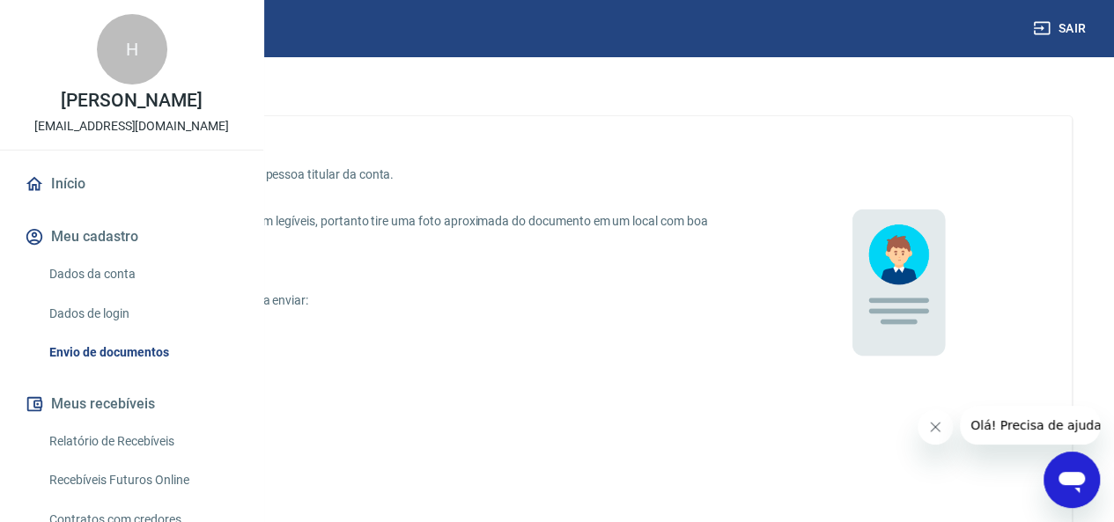
click at [173, 417] on p "CNH digital" at bounding box center [142, 417] width 61 height 18
click at [112, 417] on input "CNH digital" at bounding box center [93, 416] width 37 height 37
radio input "true"
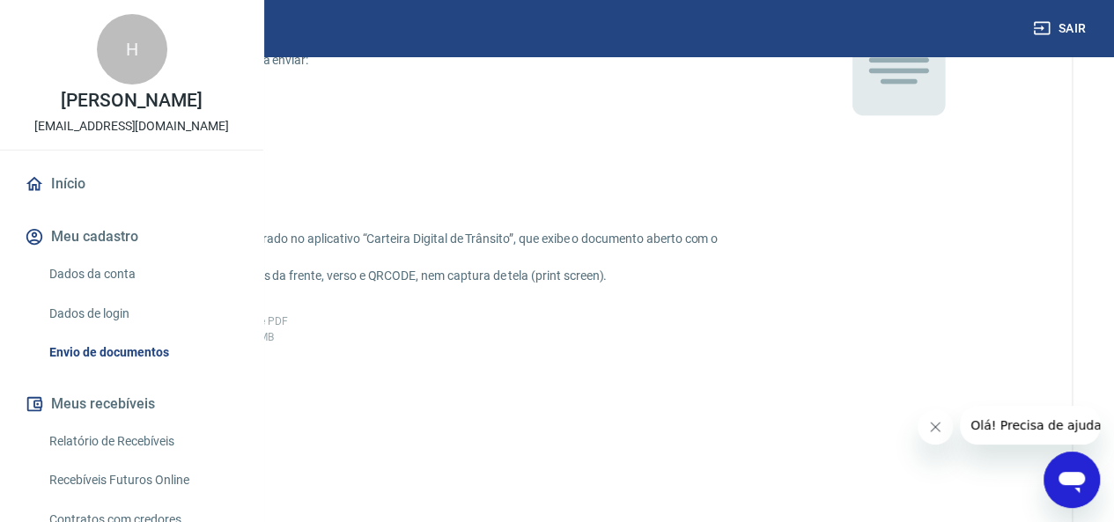
scroll to position [264, 0]
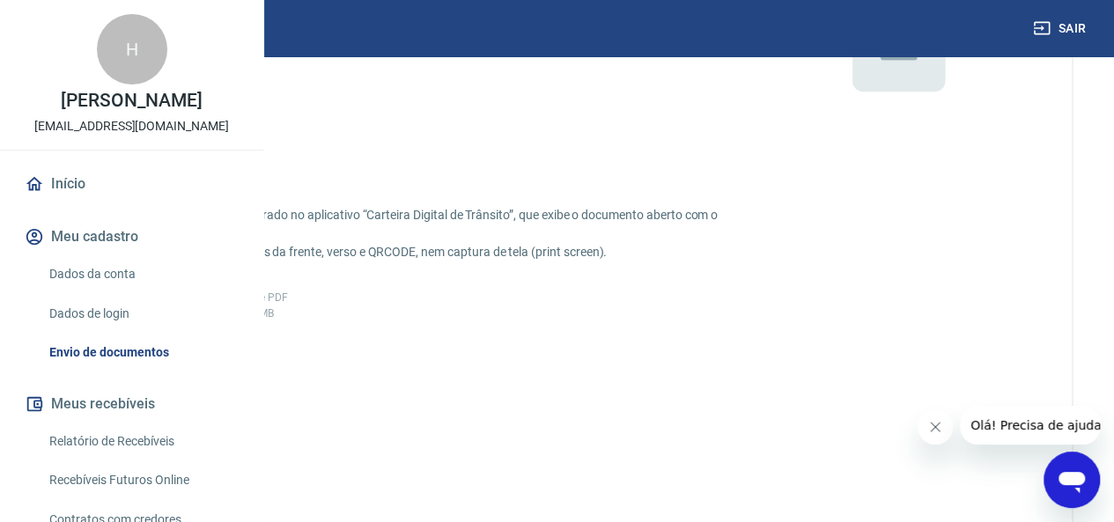
click at [217, 432] on label "Adicionar CNH Digital" at bounding box center [151, 416] width 132 height 132
click at [0, 0] on input "Adicionar CNH Digital" at bounding box center [0, 0] width 0 height 0
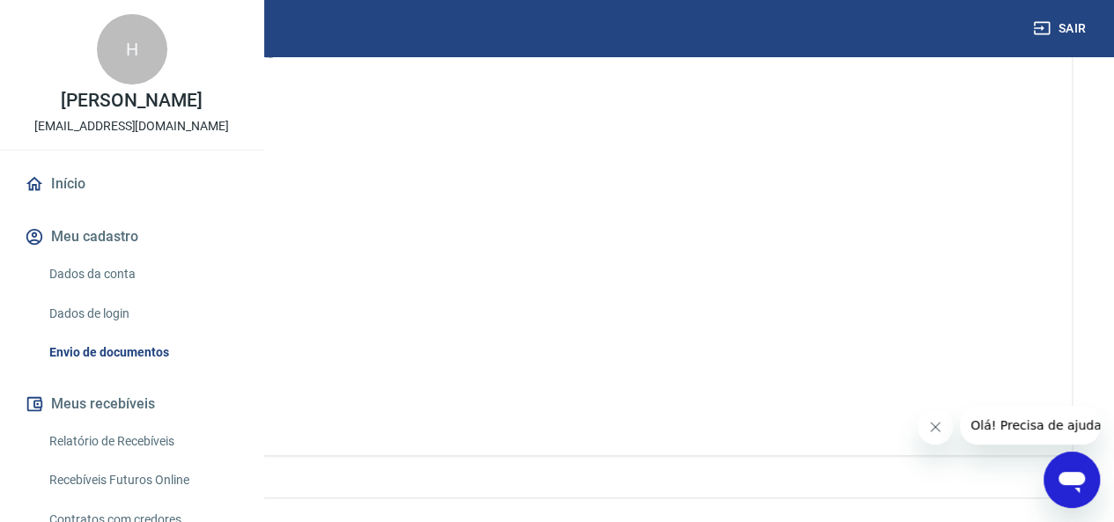
scroll to position [528, 0]
click at [217, 408] on button "Enviar" at bounding box center [151, 391] width 132 height 33
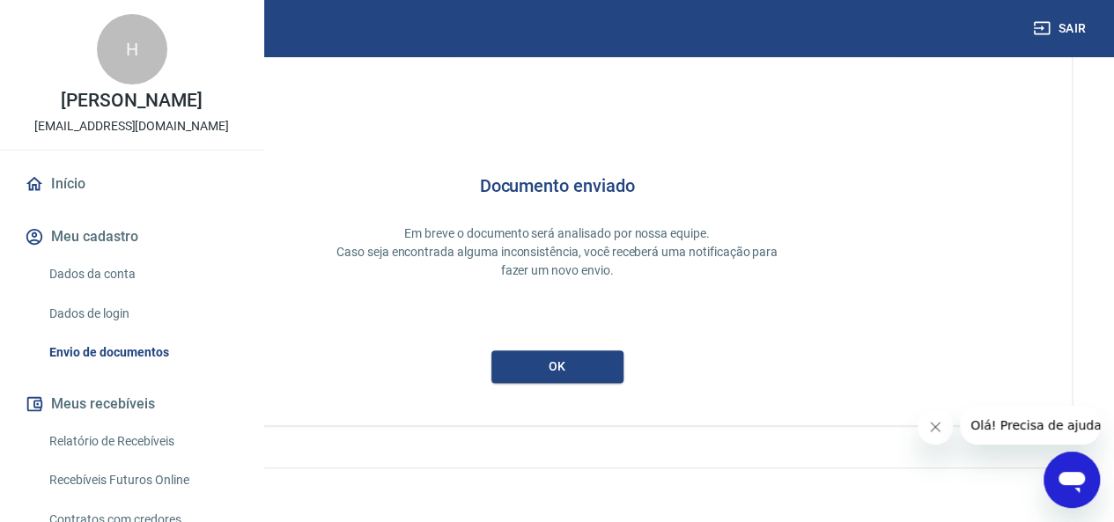
scroll to position [46, 0]
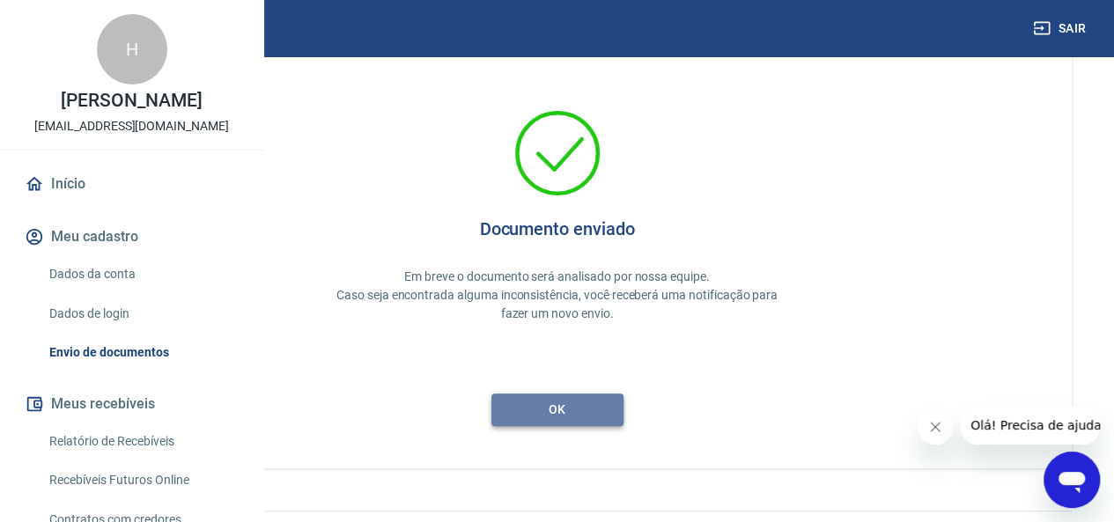
click at [623, 401] on button "ok" at bounding box center [557, 410] width 132 height 33
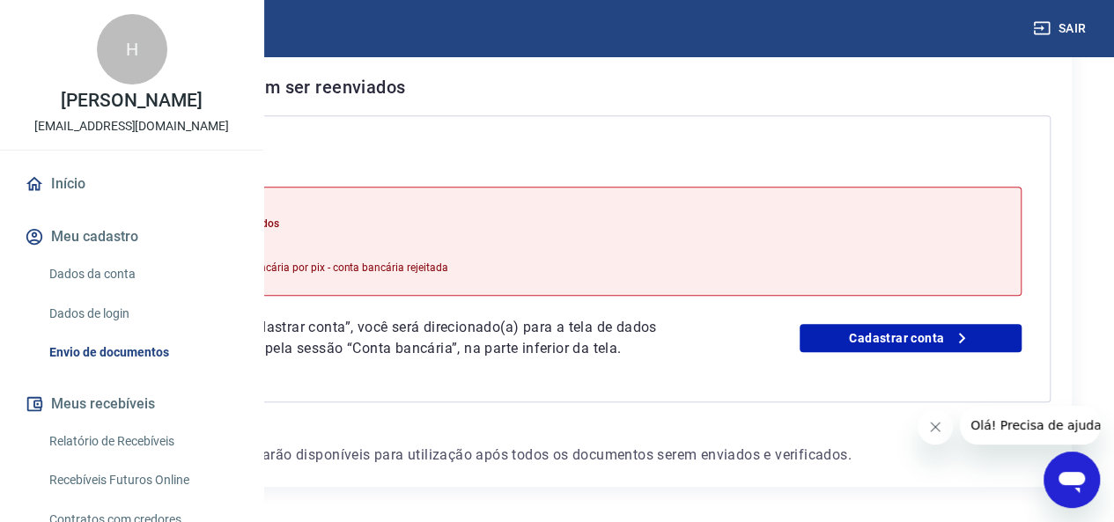
scroll to position [480, 0]
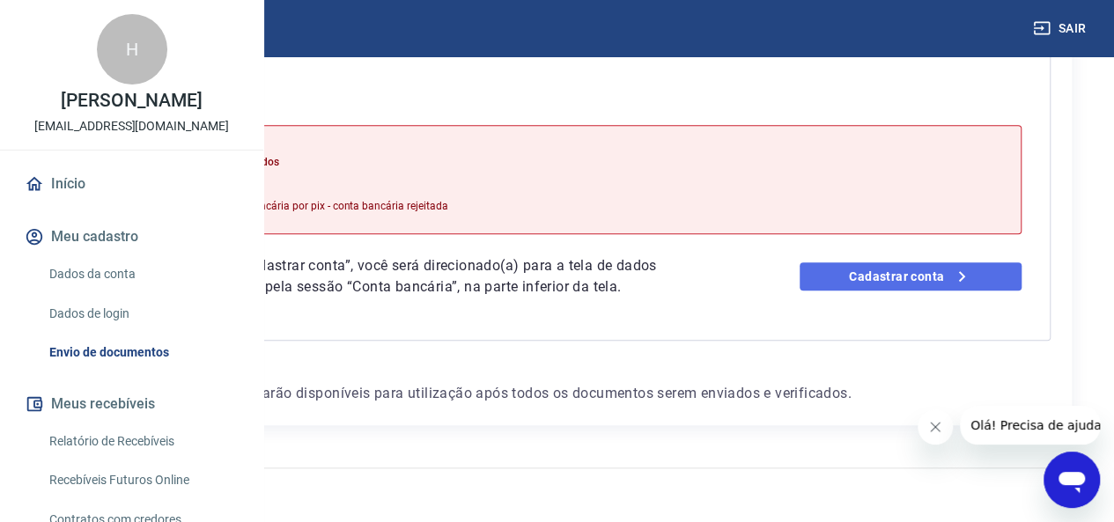
click at [909, 262] on link "Cadastrar conta" at bounding box center [910, 276] width 222 height 28
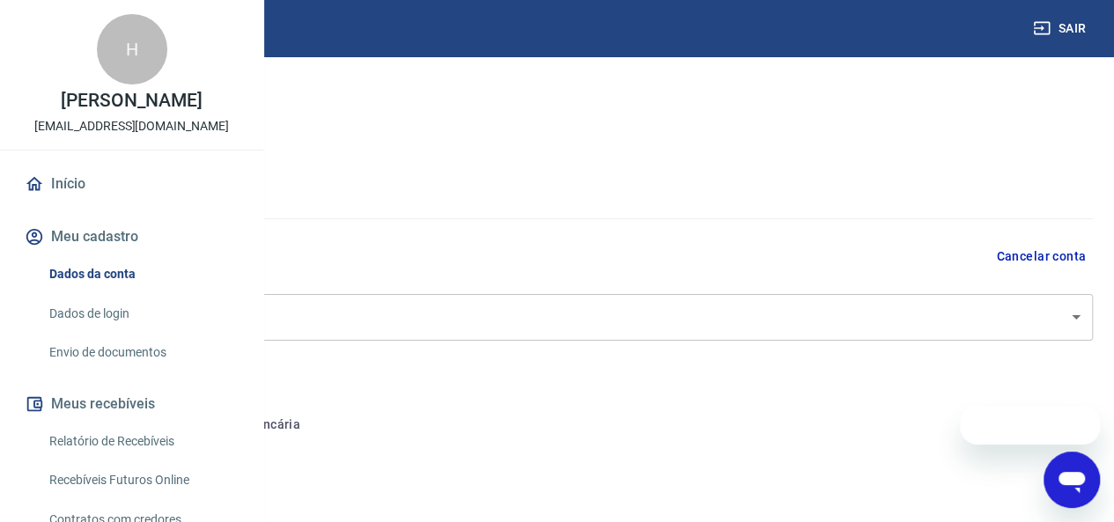
select select "SP"
select select "business"
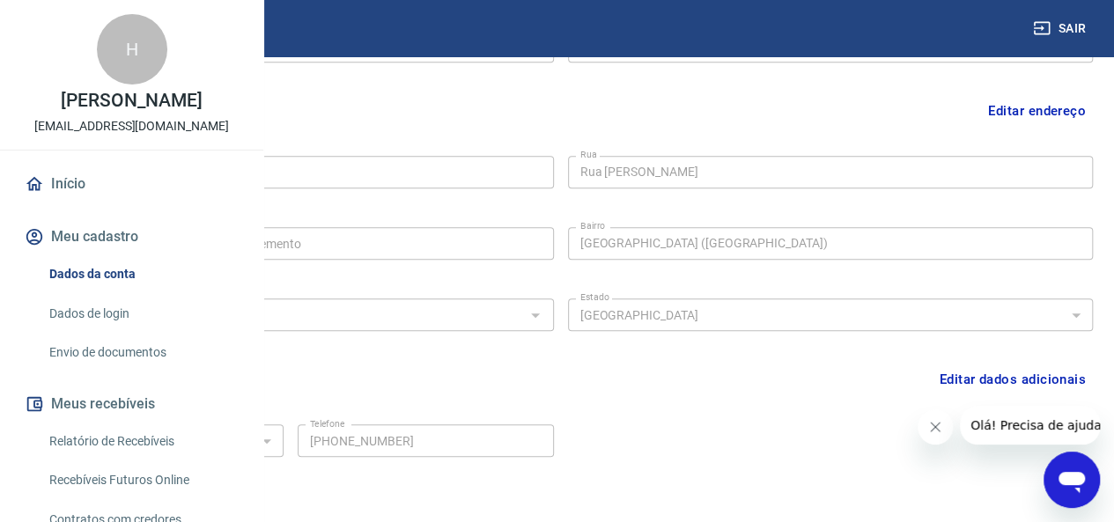
scroll to position [604, 0]
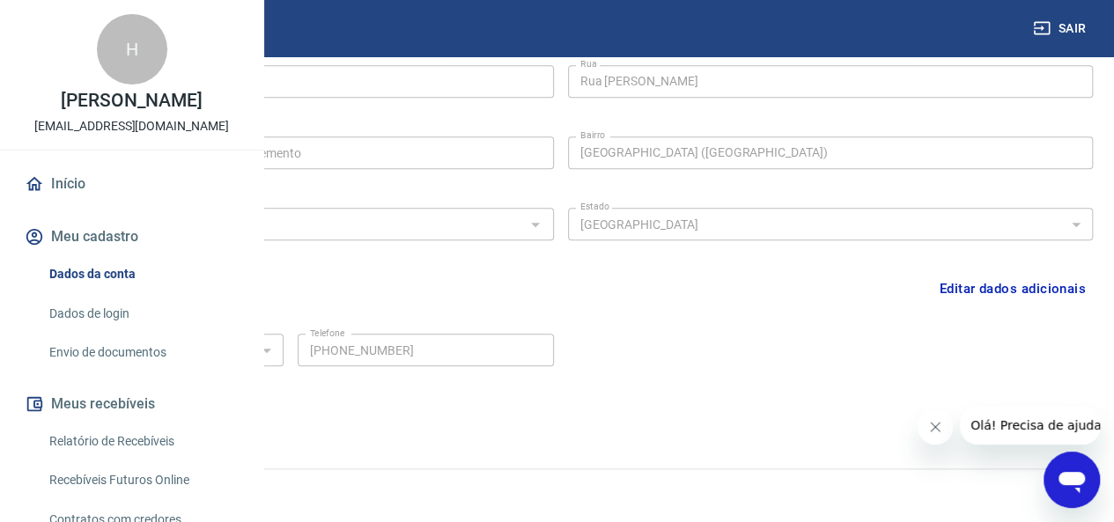
click at [130, 256] on button "Meu cadastro" at bounding box center [131, 236] width 221 height 39
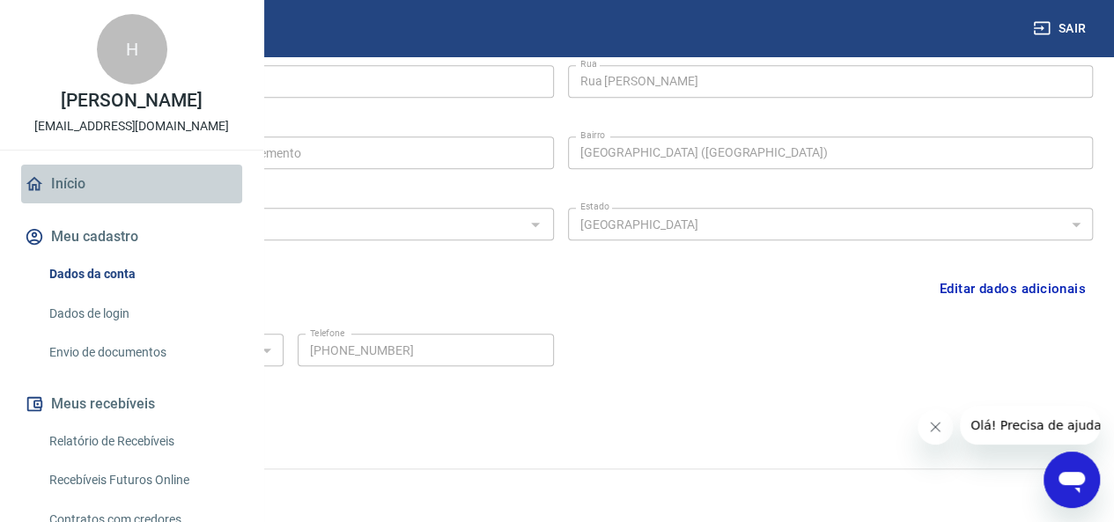
click at [137, 203] on link "Início" at bounding box center [131, 184] width 221 height 39
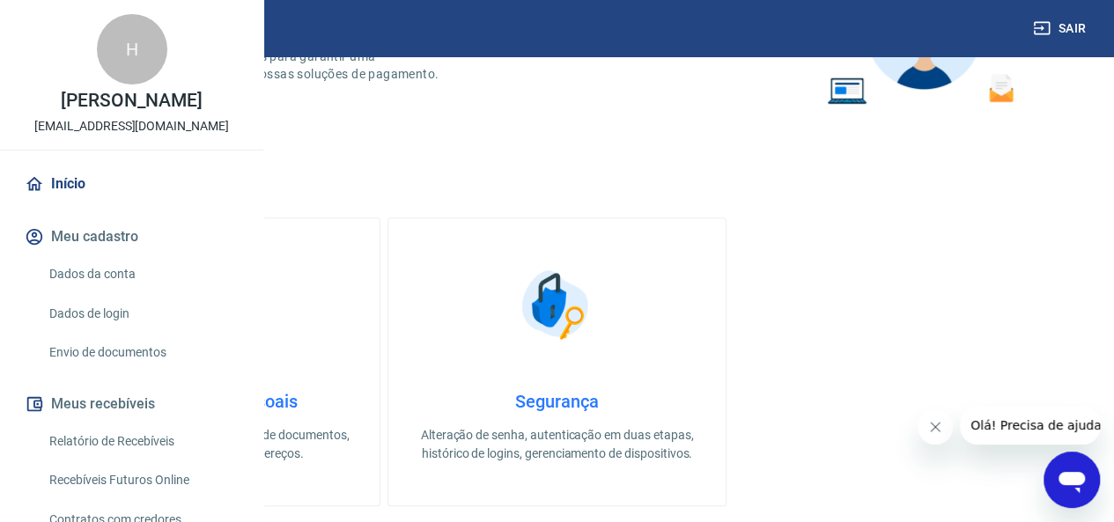
scroll to position [398, 0]
click at [351, 397] on h4 "Informações pessoais" at bounding box center [211, 399] width 280 height 21
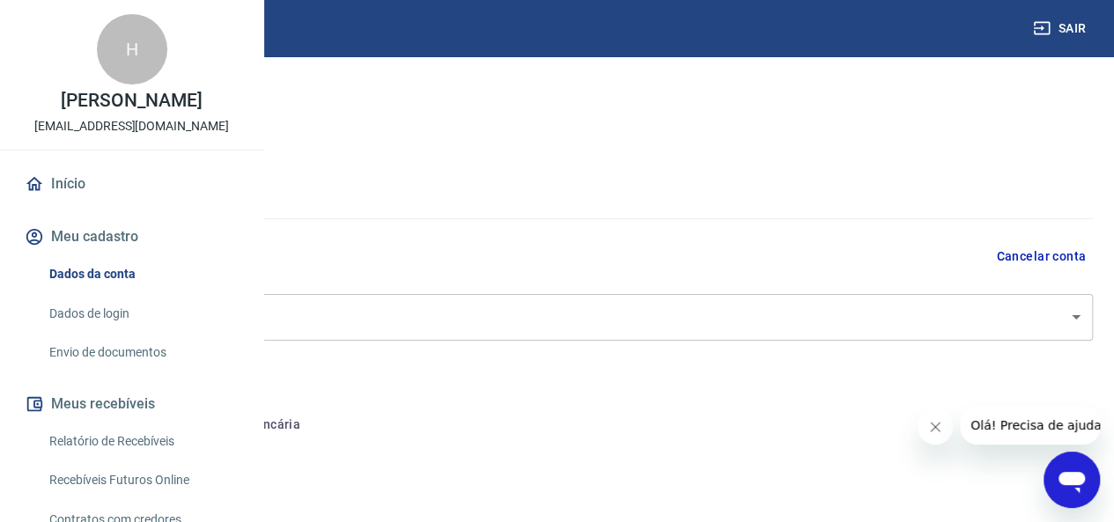
select select "SP"
select select "business"
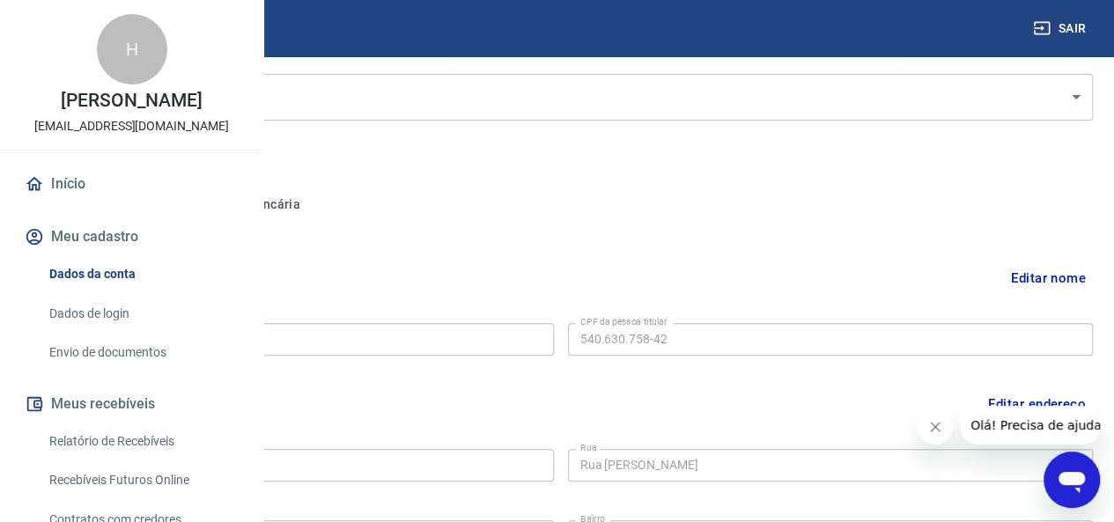
scroll to position [264, 0]
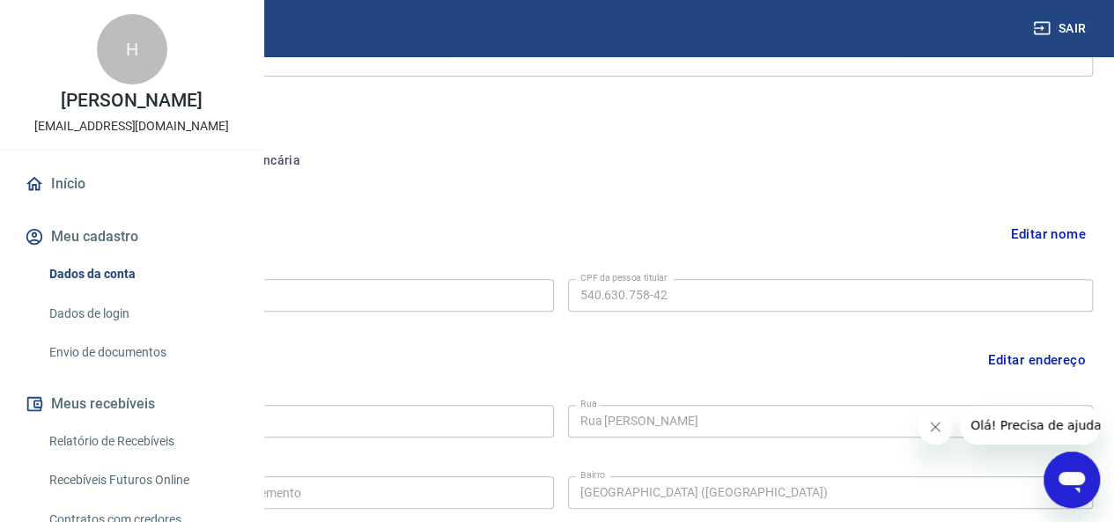
click at [860, 275] on div "Nome da pessoa titular [PERSON_NAME] Nome da pessoa titular CPF da pessoa titul…" at bounding box center [560, 293] width 1064 height 43
click at [1048, 239] on button "Editar nome" at bounding box center [1048, 233] width 89 height 33
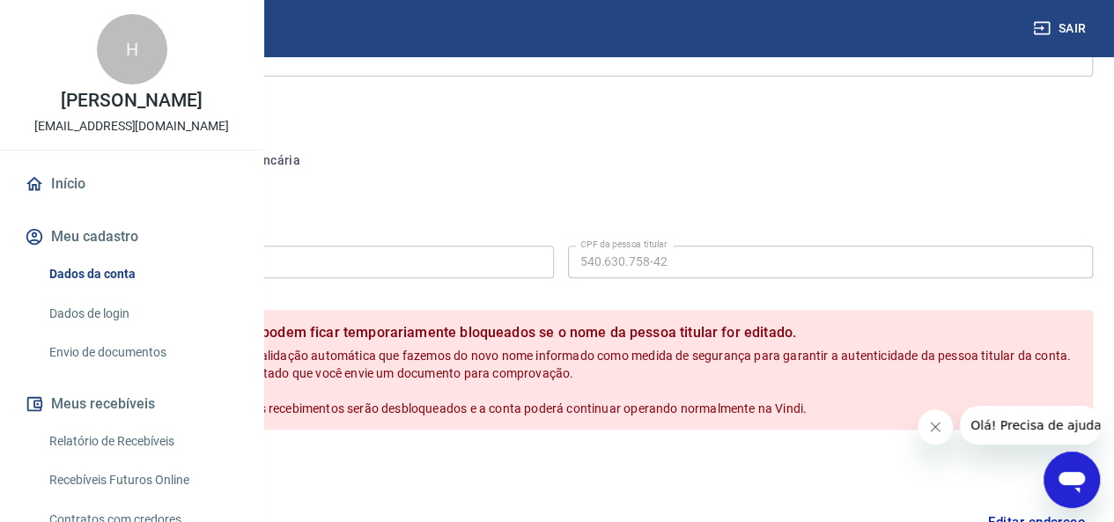
click at [193, 484] on button "Cancelar" at bounding box center [151, 467] width 84 height 33
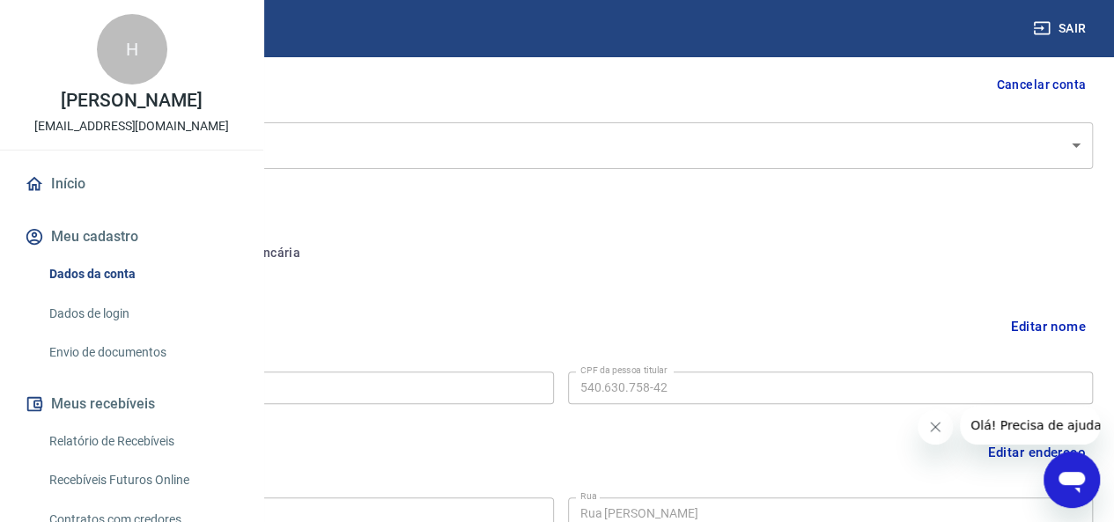
scroll to position [0, 0]
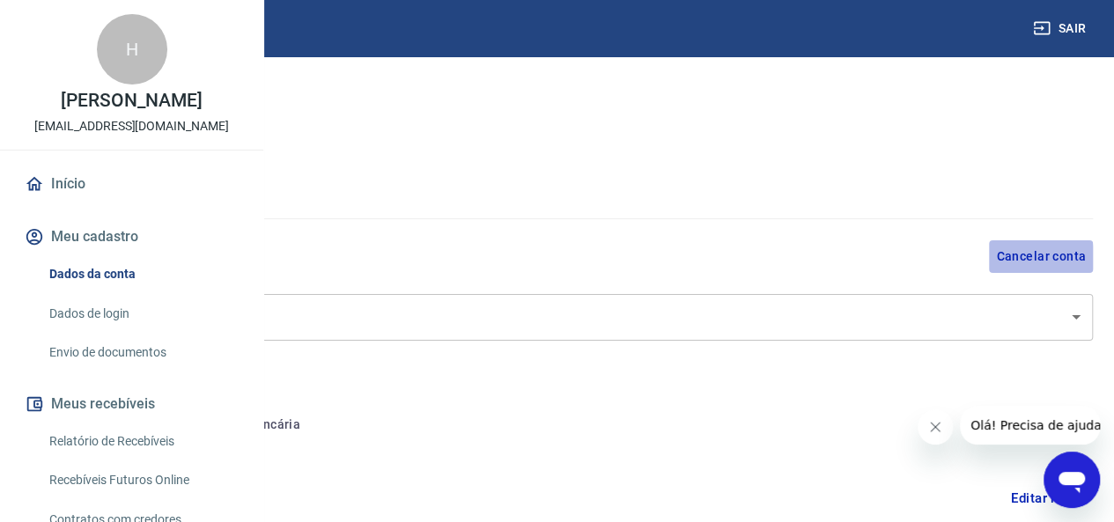
click at [1016, 260] on button "Cancelar conta" at bounding box center [1041, 256] width 104 height 33
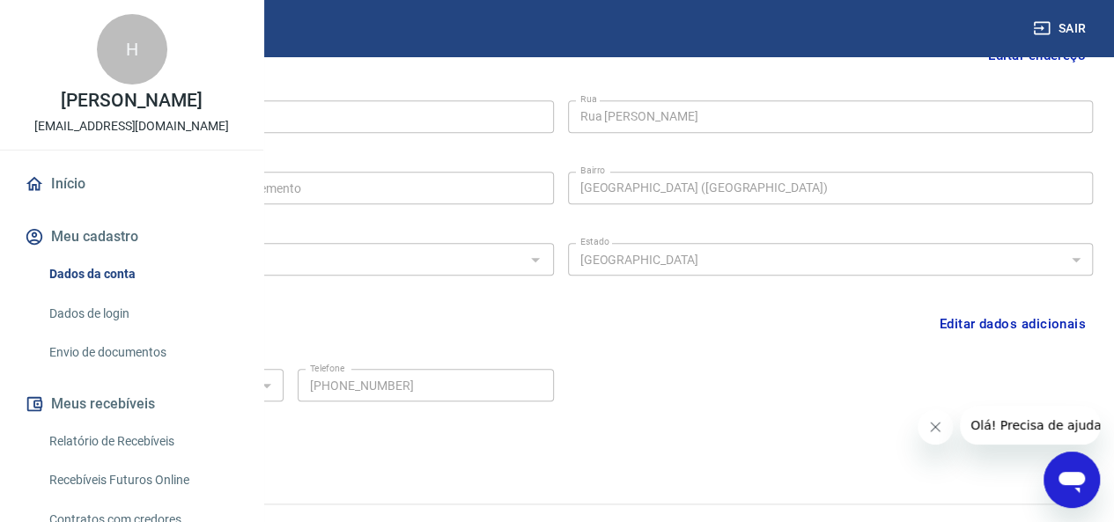
scroll to position [516, 0]
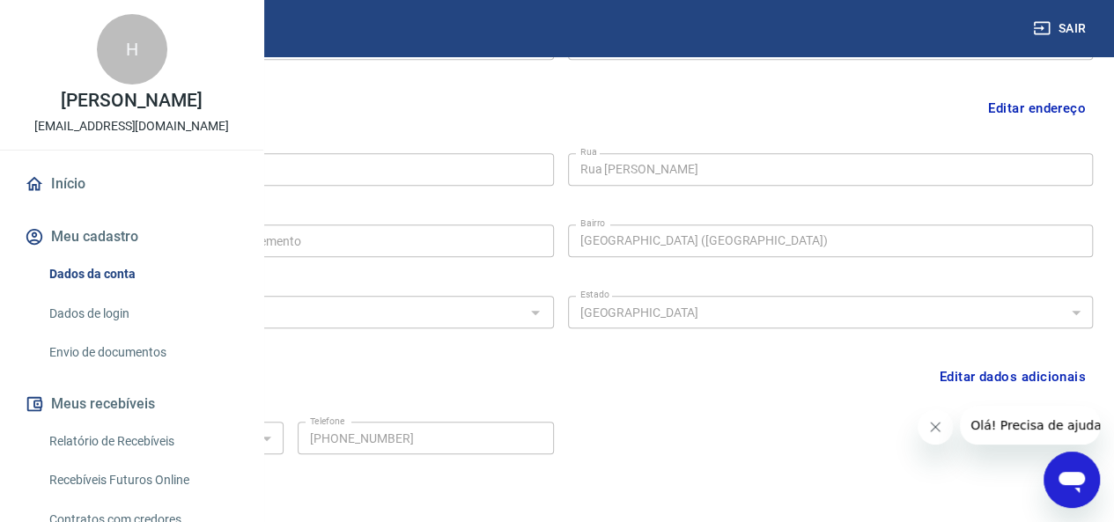
click at [127, 332] on link "Dados de login" at bounding box center [142, 314] width 200 height 36
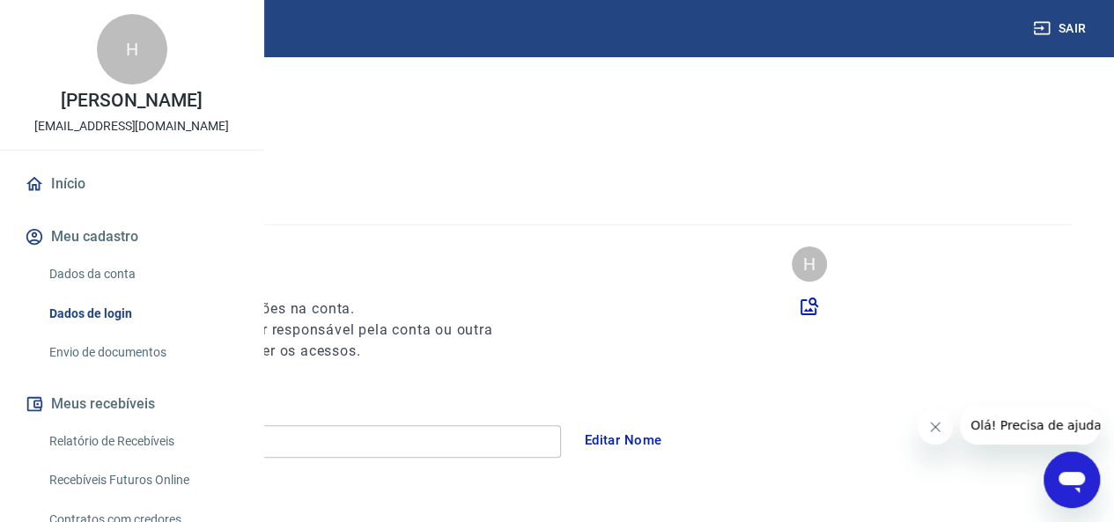
click at [89, 371] on link "Envio de documentos" at bounding box center [142, 353] width 200 height 36
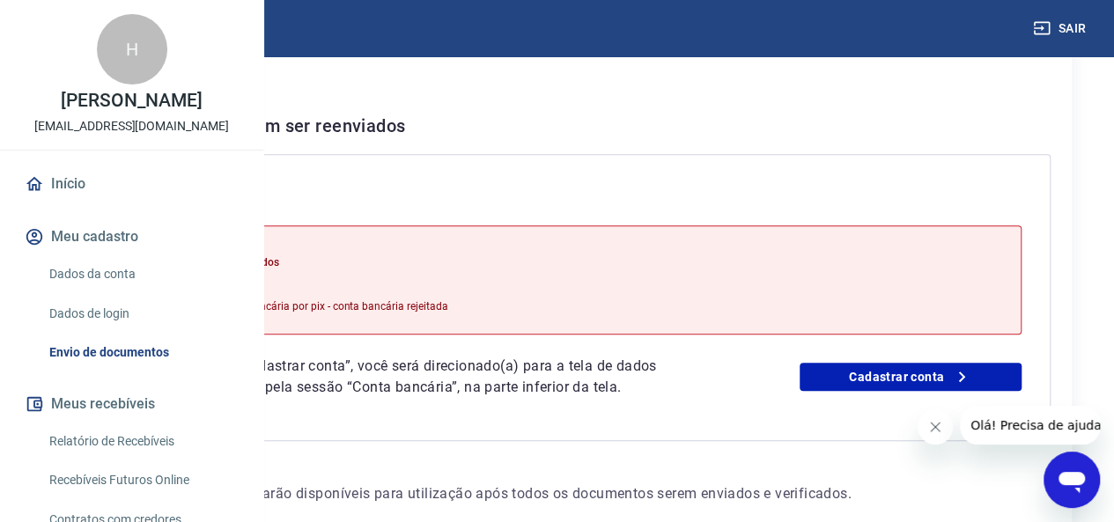
scroll to position [440, 0]
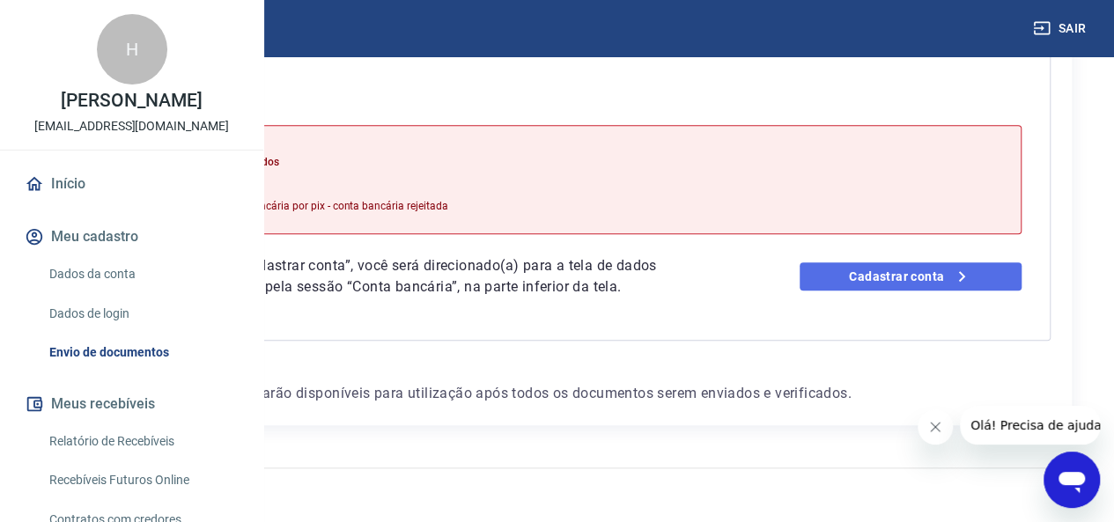
click at [905, 291] on link "Cadastrar conta" at bounding box center [910, 276] width 222 height 28
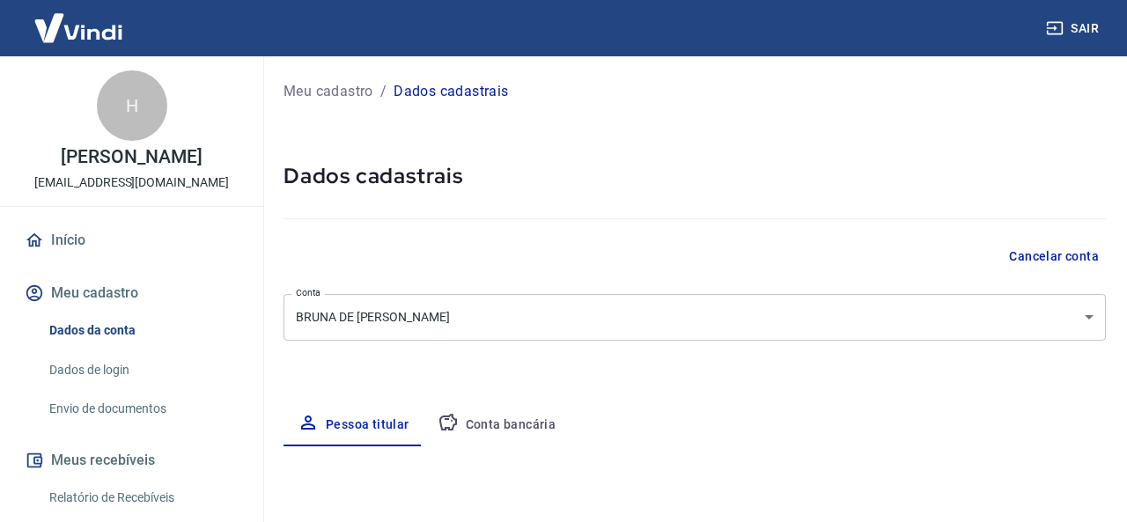
select select "SP"
select select "business"
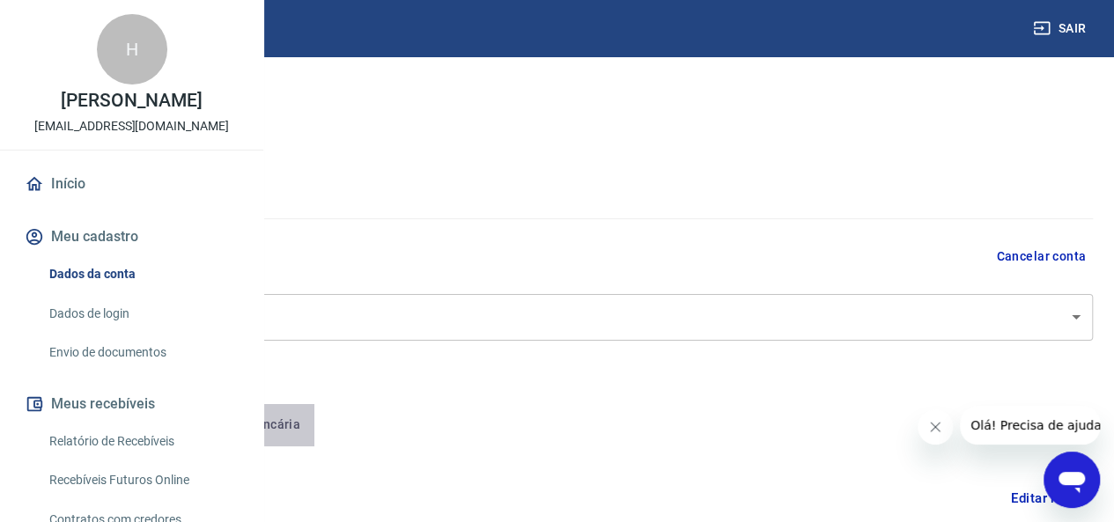
click at [315, 430] on button "Conta bancária" at bounding box center [241, 425] width 147 height 42
select select "1"
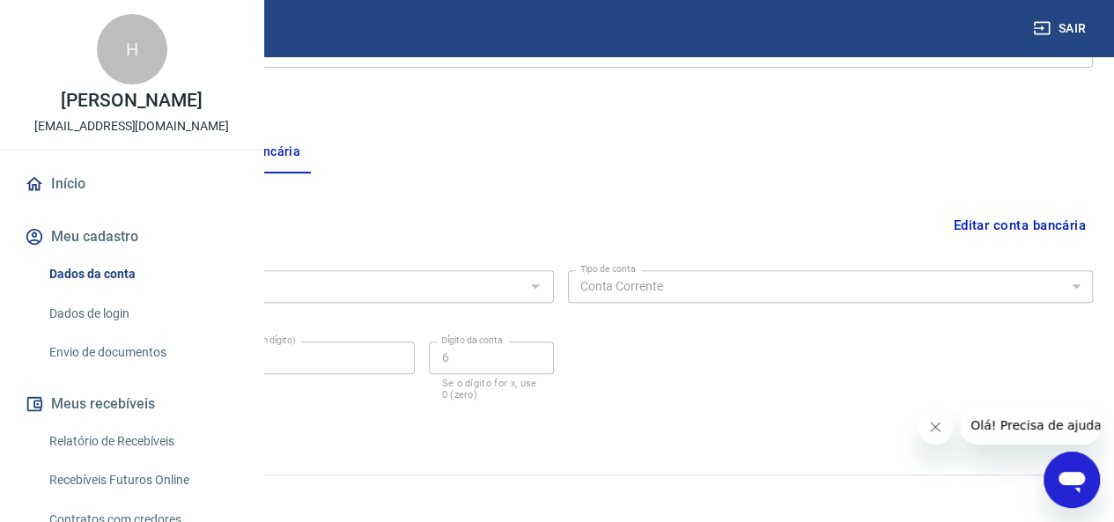
scroll to position [278, 0]
click at [168, 143] on button "Pessoa titular" at bounding box center [98, 147] width 140 height 42
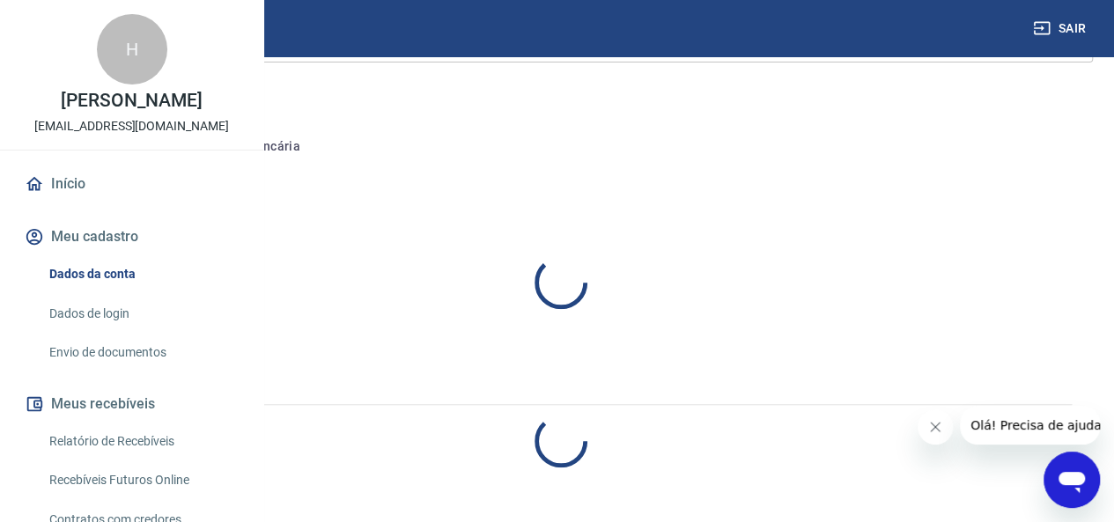
select select "SP"
select select "business"
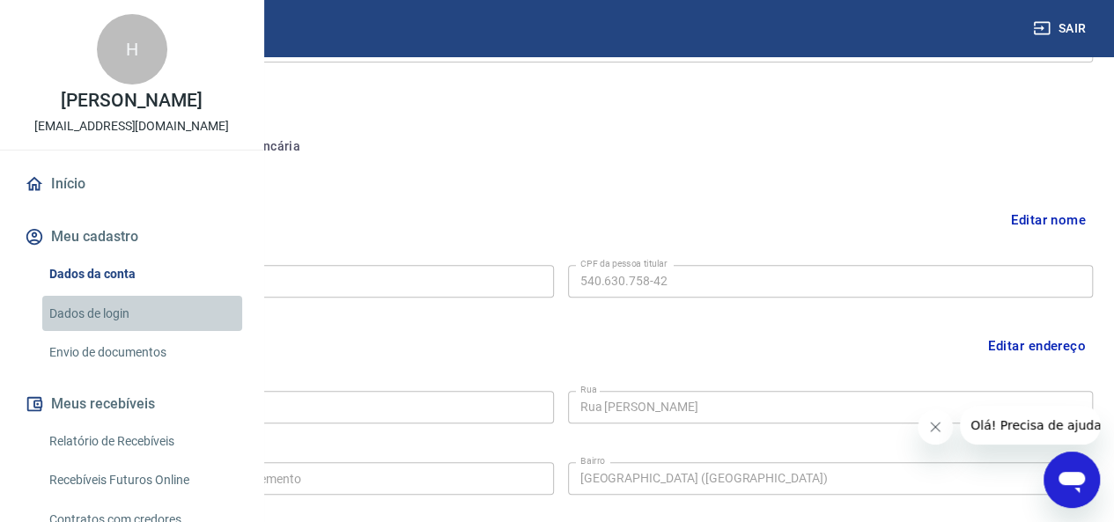
click at [160, 332] on link "Dados de login" at bounding box center [142, 314] width 200 height 36
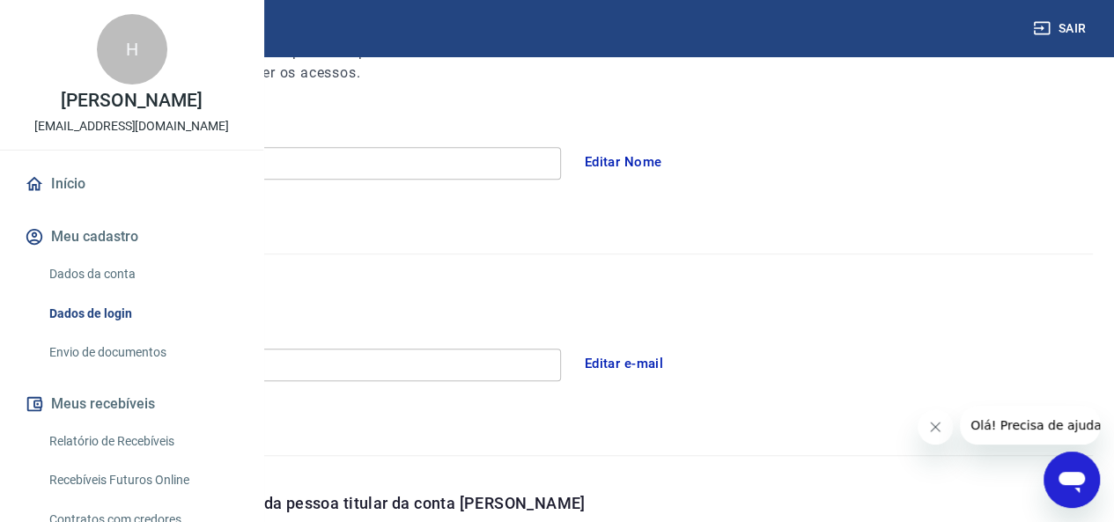
click at [158, 371] on link "Envio de documentos" at bounding box center [142, 353] width 200 height 36
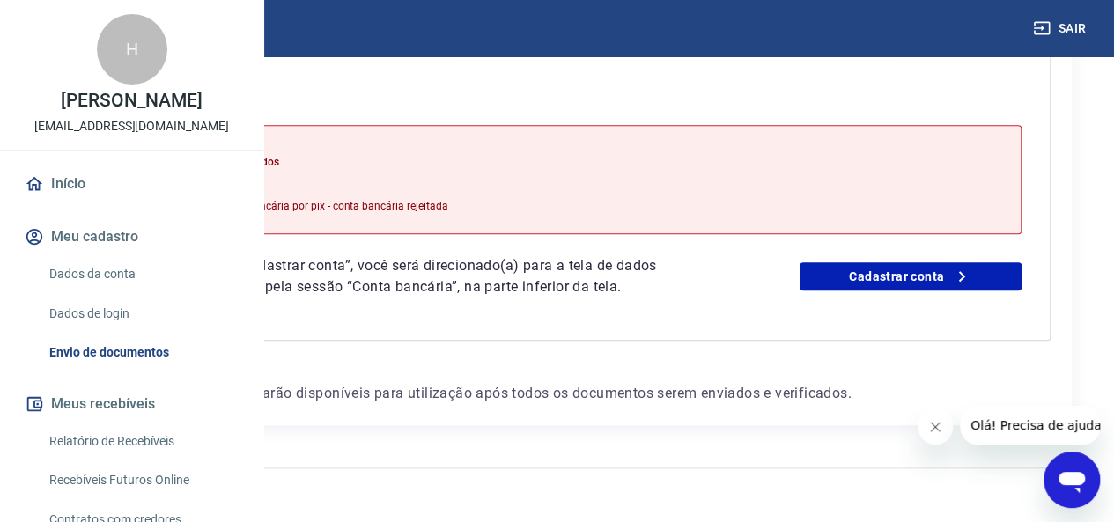
scroll to position [480, 0]
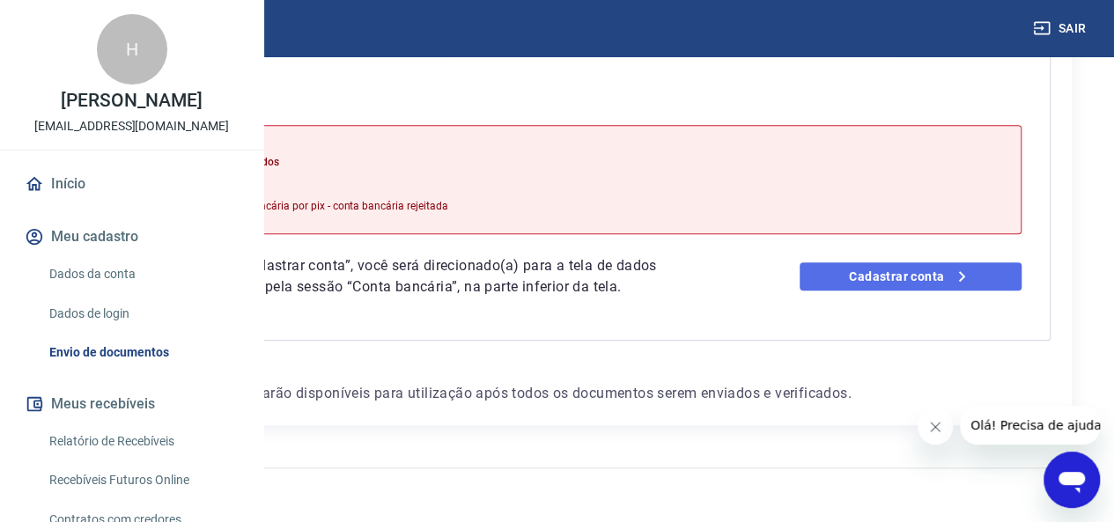
click at [912, 262] on link "Cadastrar conta" at bounding box center [910, 276] width 222 height 28
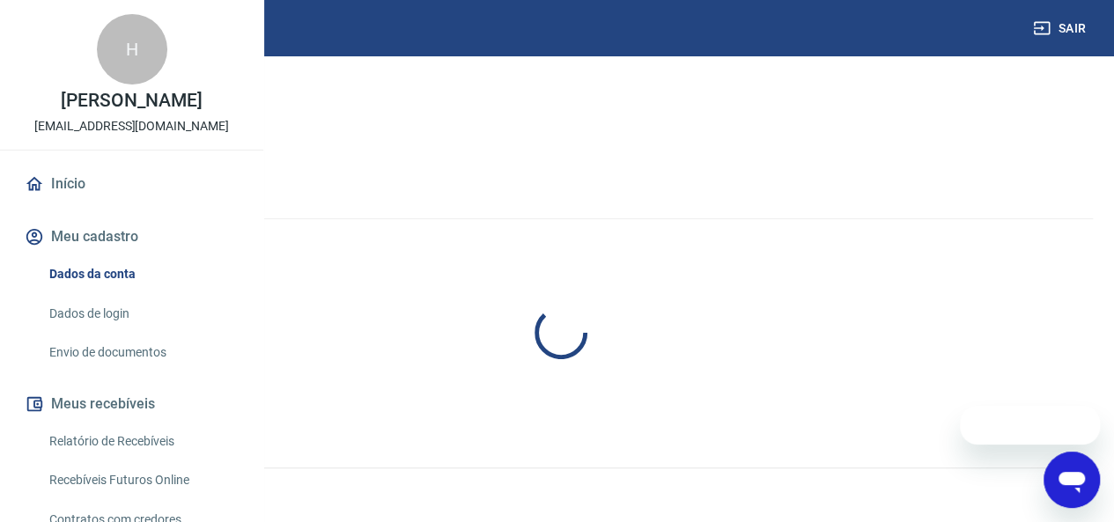
select select "SP"
select select "business"
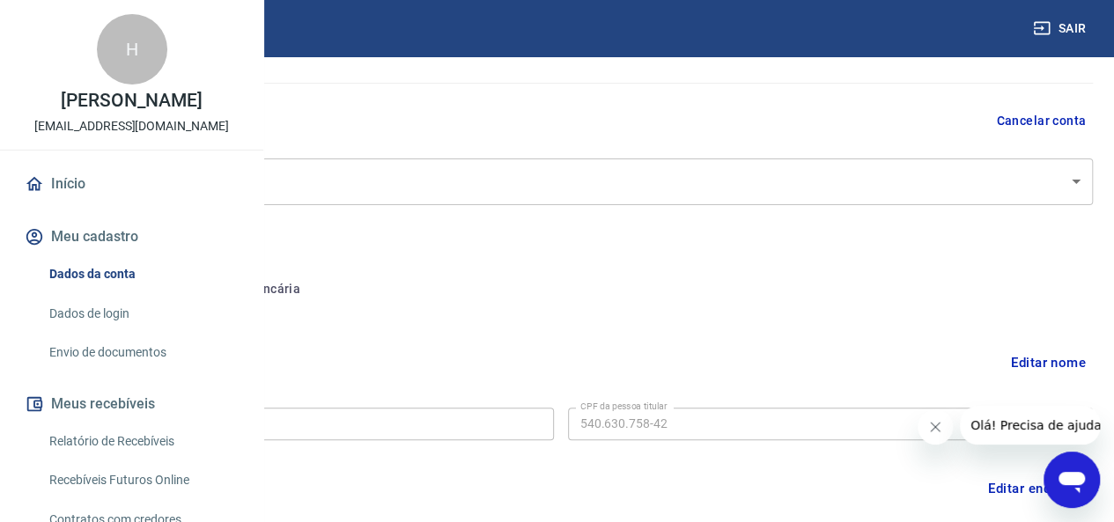
scroll to position [264, 0]
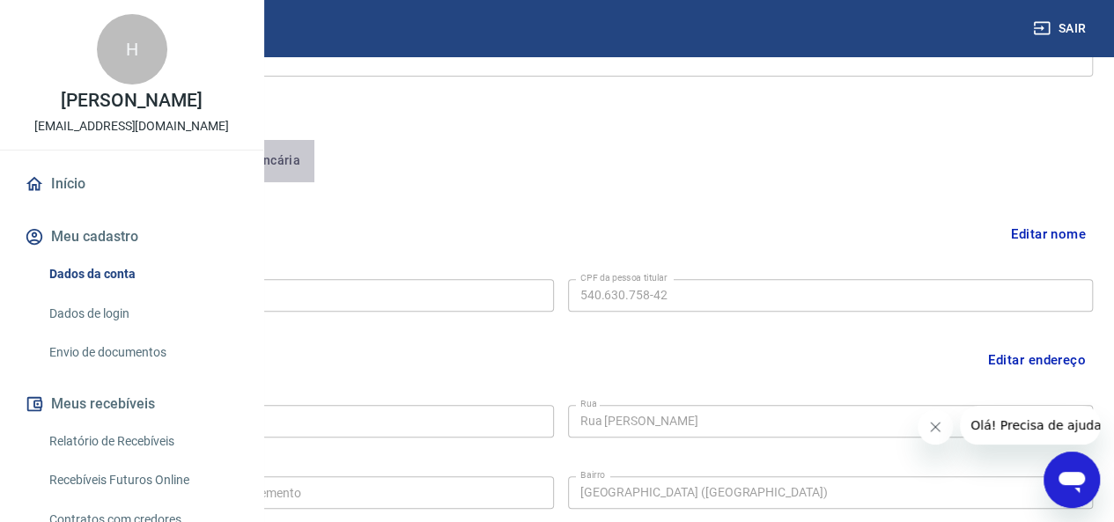
click at [315, 162] on button "Conta bancária" at bounding box center [241, 161] width 147 height 42
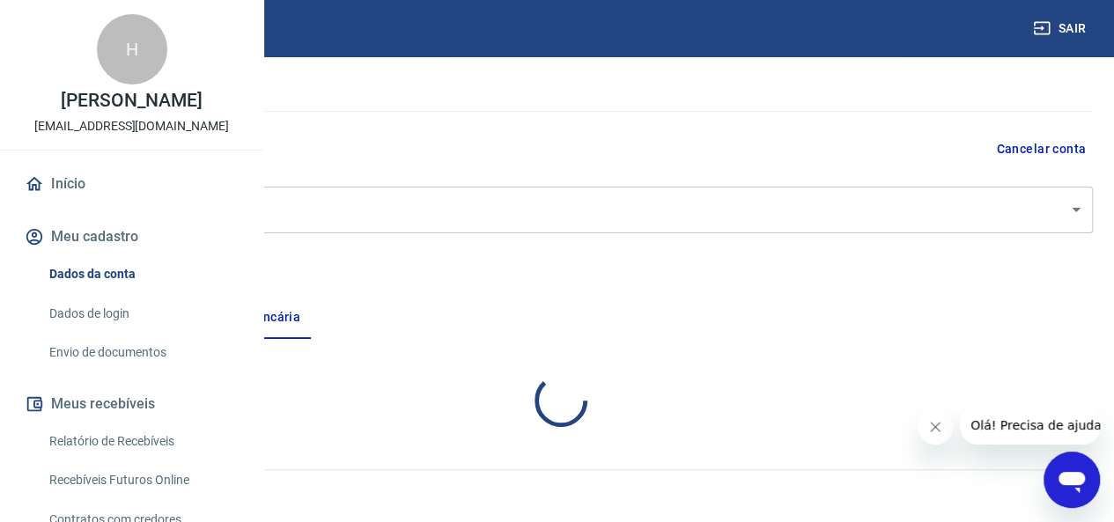
select select "1"
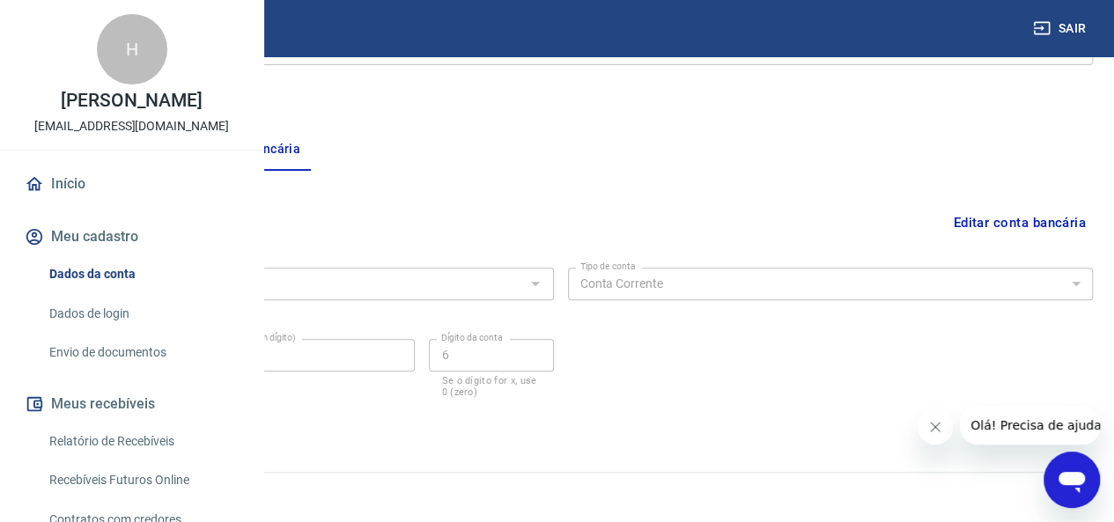
scroll to position [278, 0]
click at [989, 228] on button "Editar conta bancária" at bounding box center [1019, 219] width 147 height 33
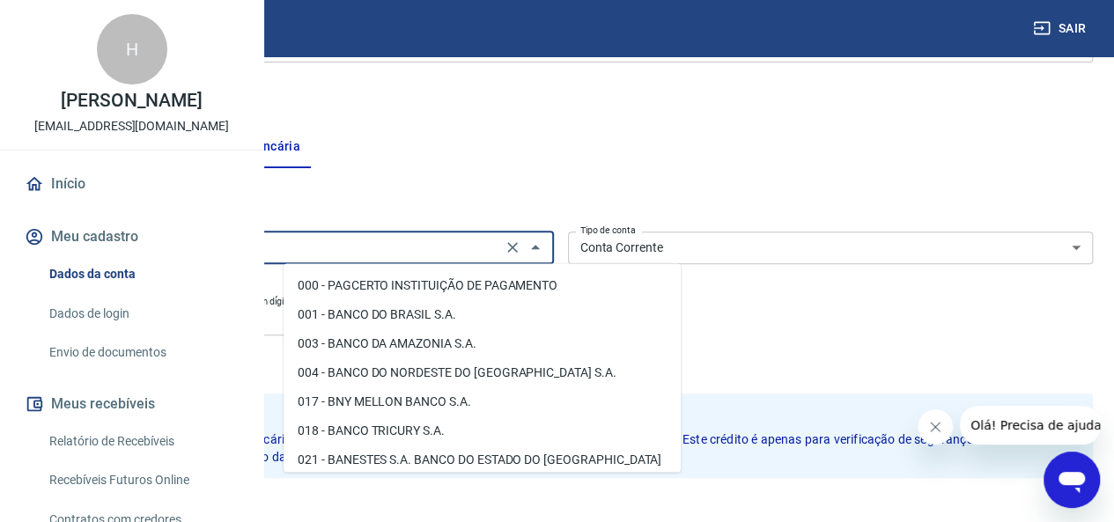
click at [497, 242] on input "341 - [GEOGRAPHIC_DATA] S.A." at bounding box center [264, 248] width 463 height 22
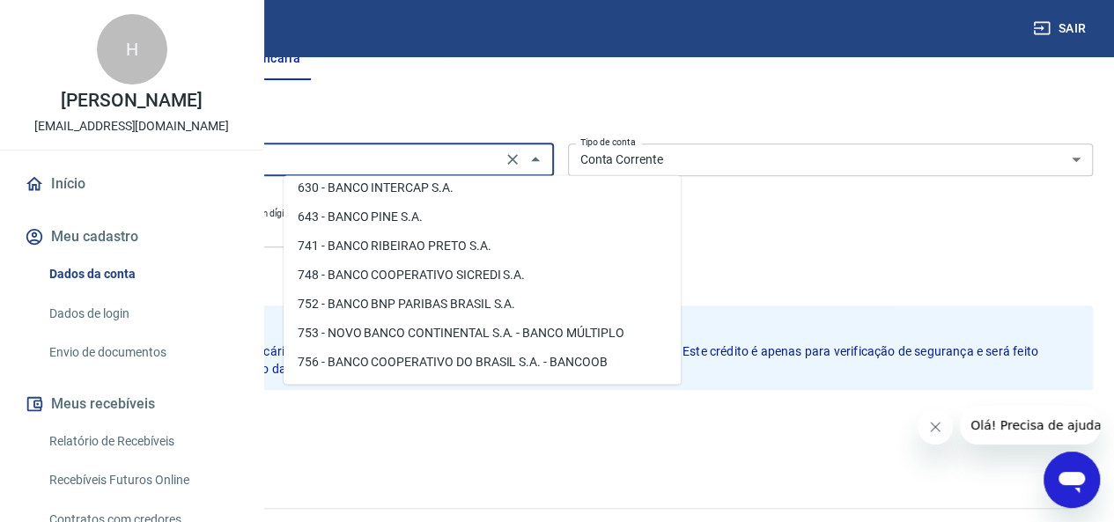
scroll to position [0, 0]
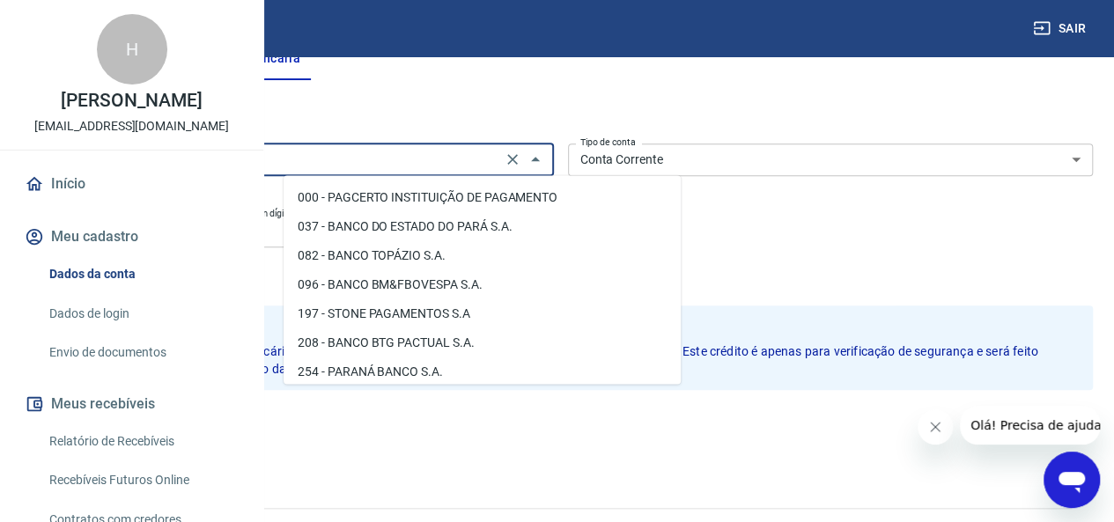
type input "p"
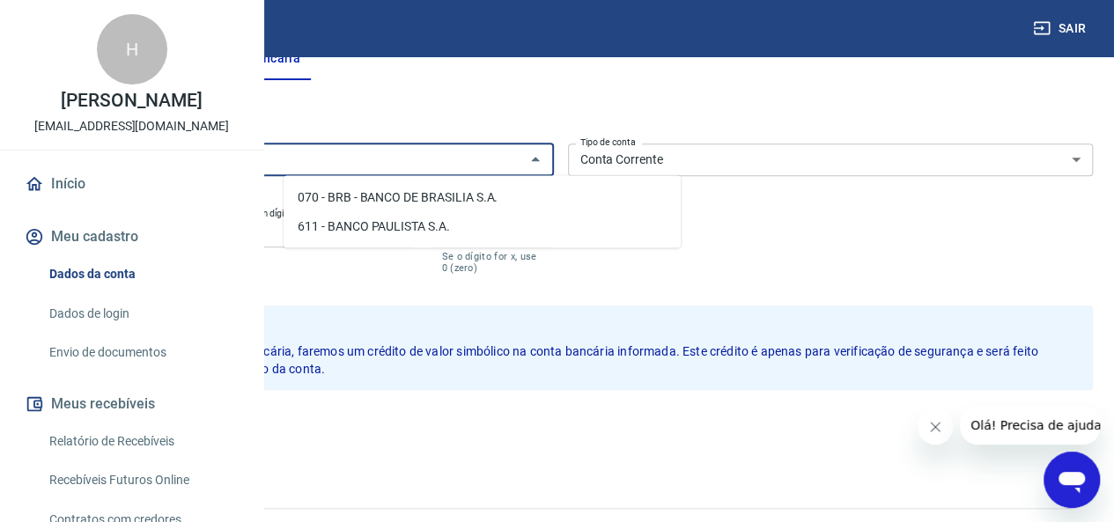
type input "l"
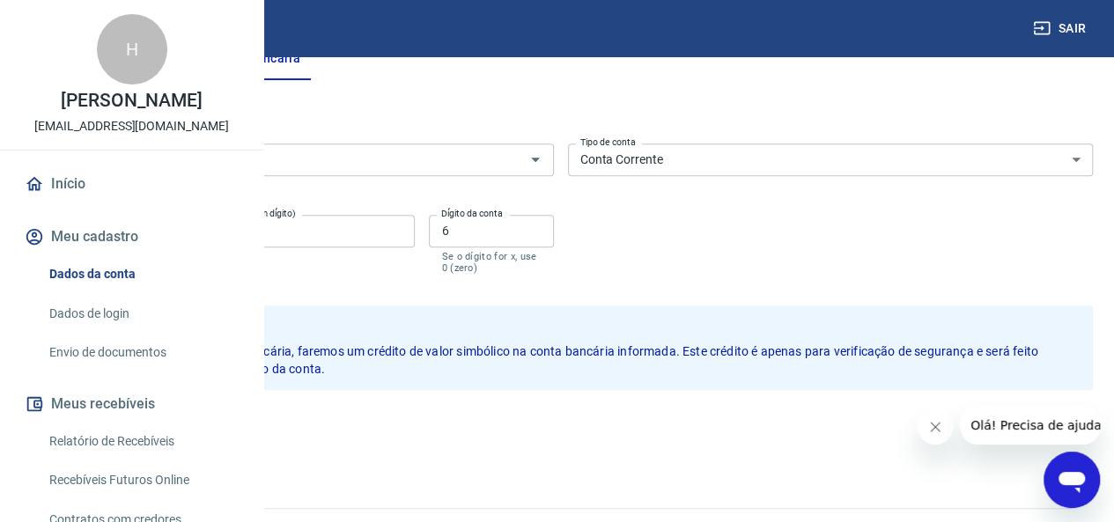
click at [720, 283] on form "Banco Banco Tipo de conta Conta Corrente Conta Poupança Tipo de conta Agência (…" at bounding box center [560, 300] width 1064 height 329
click at [193, 438] on button "Cancelar" at bounding box center [151, 427] width 84 height 33
type input "341 - [GEOGRAPHIC_DATA] S.A."
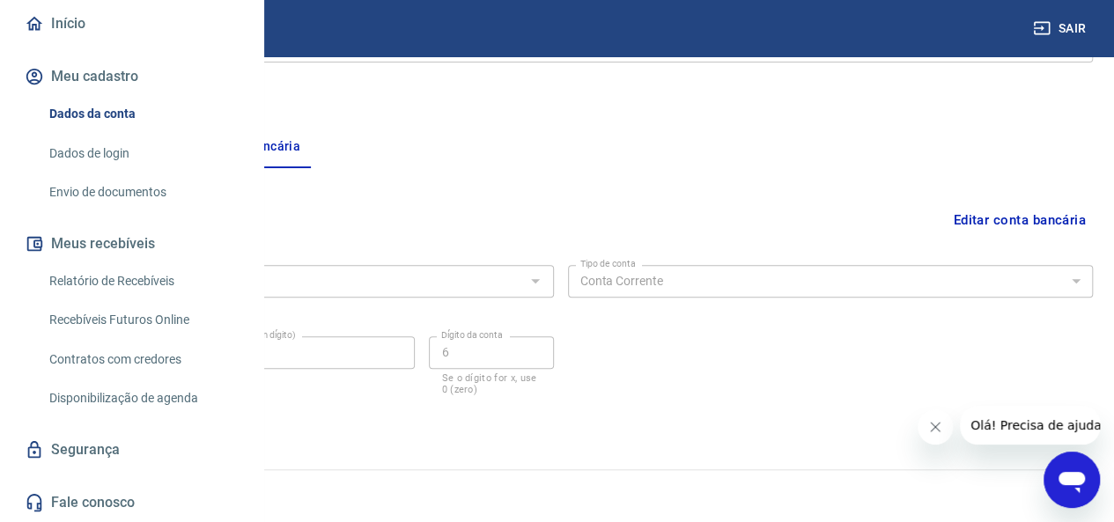
scroll to position [215, 0]
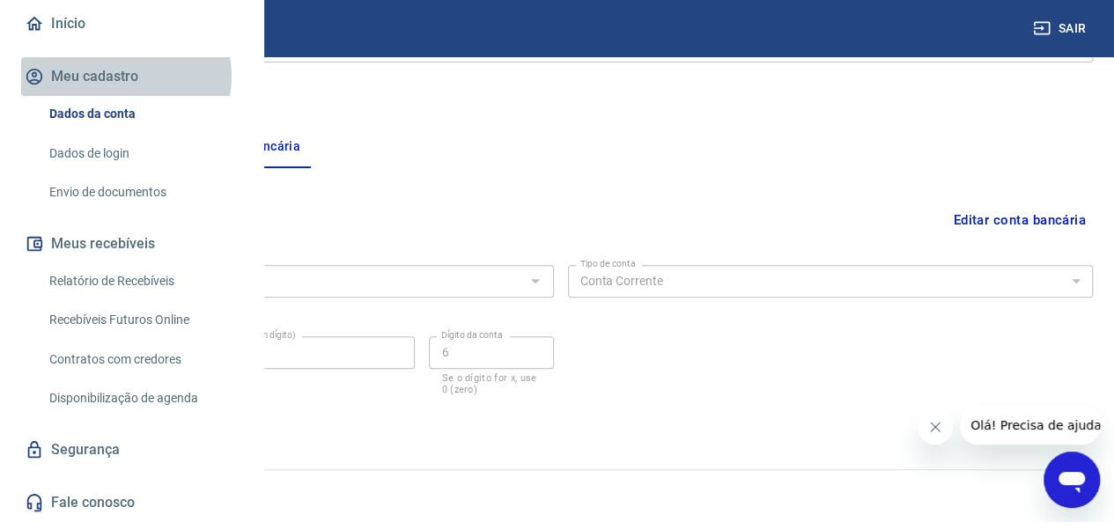
click at [124, 77] on button "Meu cadastro" at bounding box center [131, 76] width 221 height 39
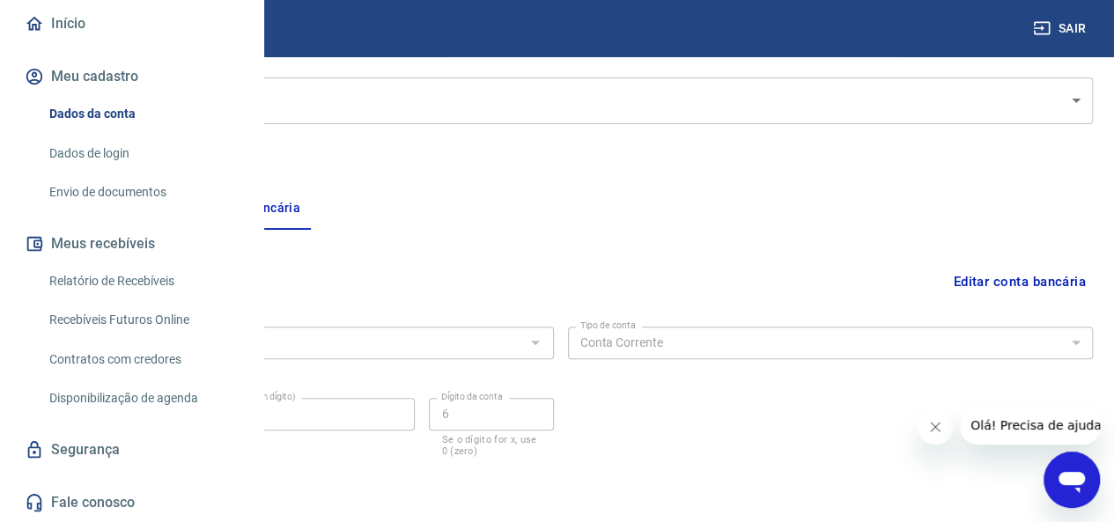
scroll to position [190, 0]
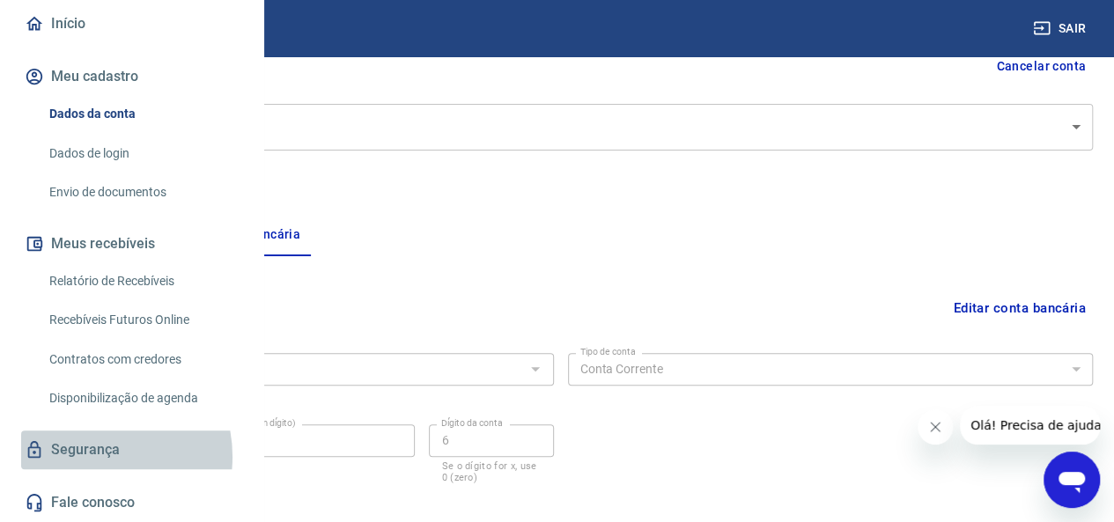
click at [88, 458] on link "Segurança" at bounding box center [131, 449] width 221 height 39
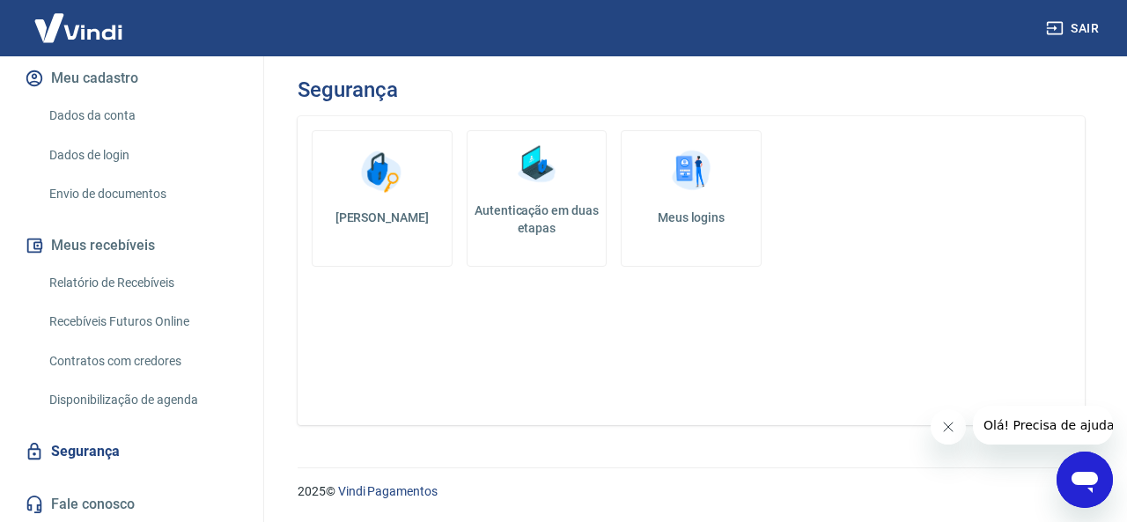
click at [120, 502] on link "Fale conosco" at bounding box center [131, 504] width 221 height 39
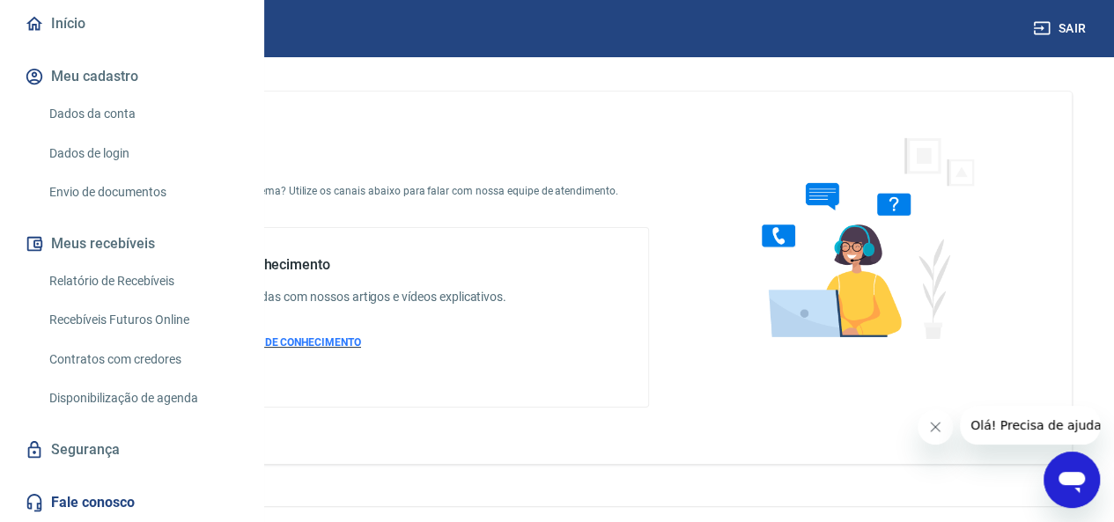
click at [361, 349] on span "ACESSAR BASE DE CONHECIMENTO" at bounding box center [274, 342] width 174 height 12
click at [156, 82] on button "Meu cadastro" at bounding box center [131, 76] width 221 height 39
click at [139, 119] on link "Dados da conta" at bounding box center [142, 114] width 200 height 36
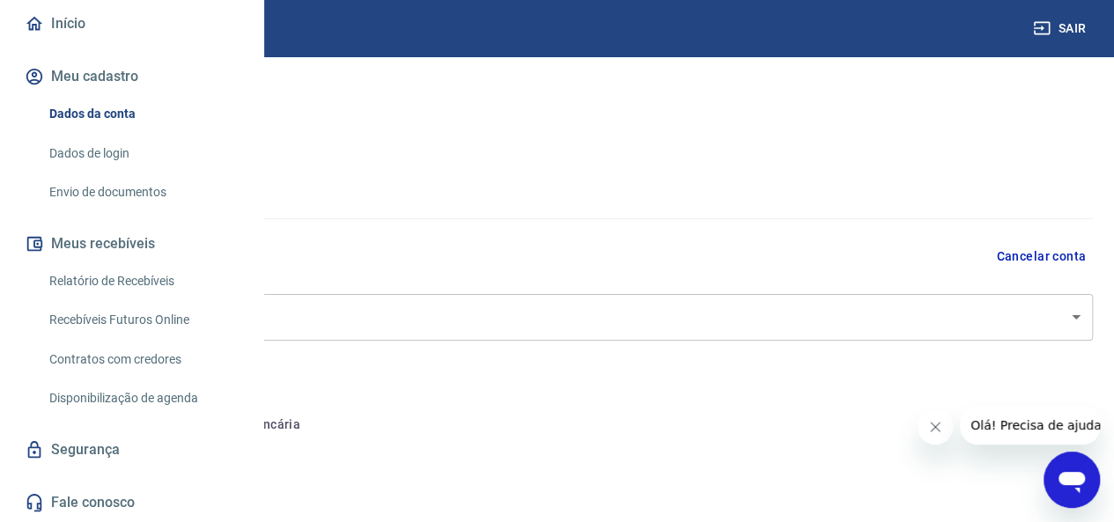
select select "SP"
select select "business"
click at [1007, 268] on button "Cancelar conta" at bounding box center [1041, 256] width 104 height 33
click at [1056, 29] on button "Sair" at bounding box center [1060, 28] width 63 height 33
